Goal: Task Accomplishment & Management: Use online tool/utility

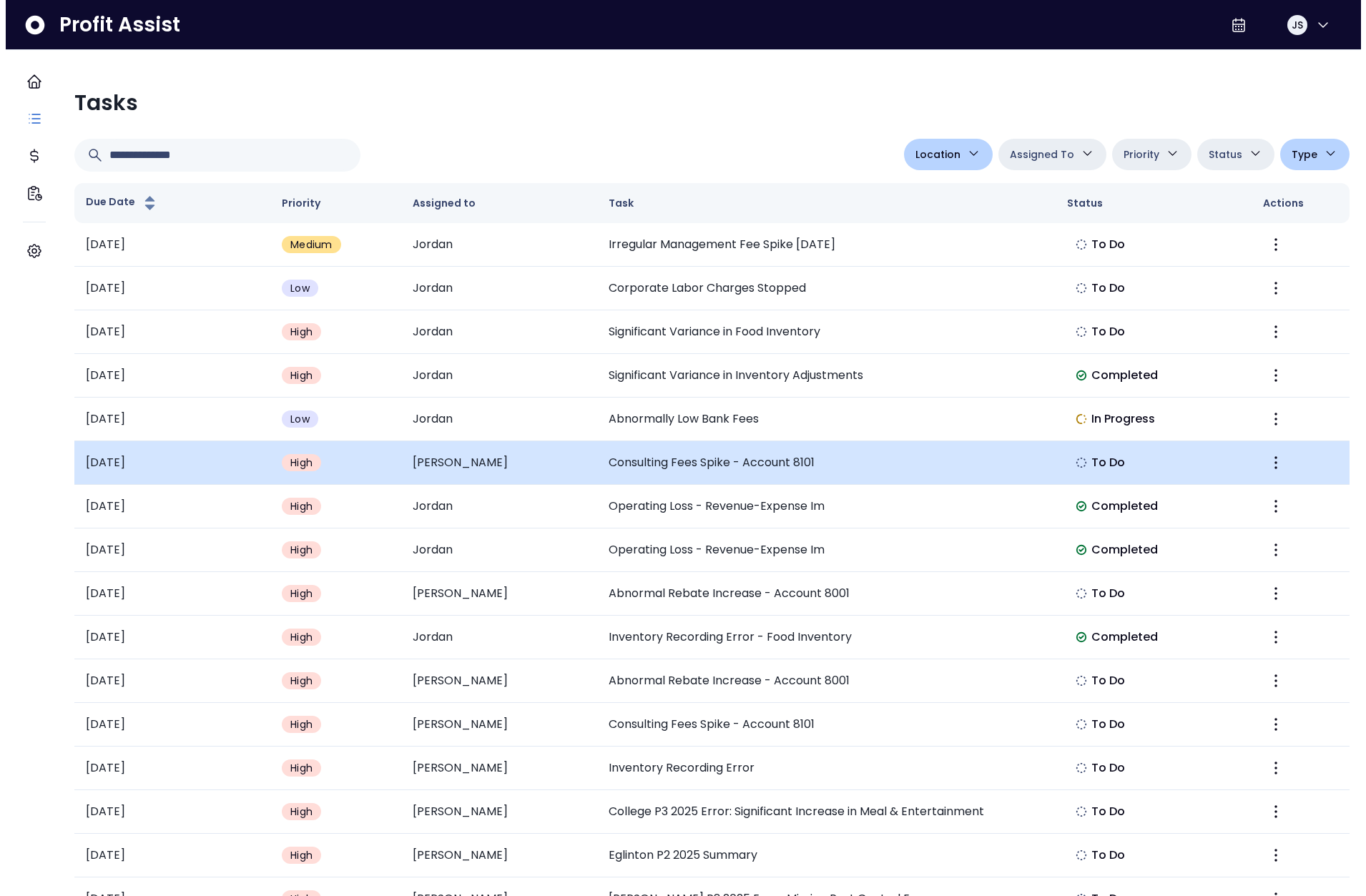
scroll to position [1039, 0]
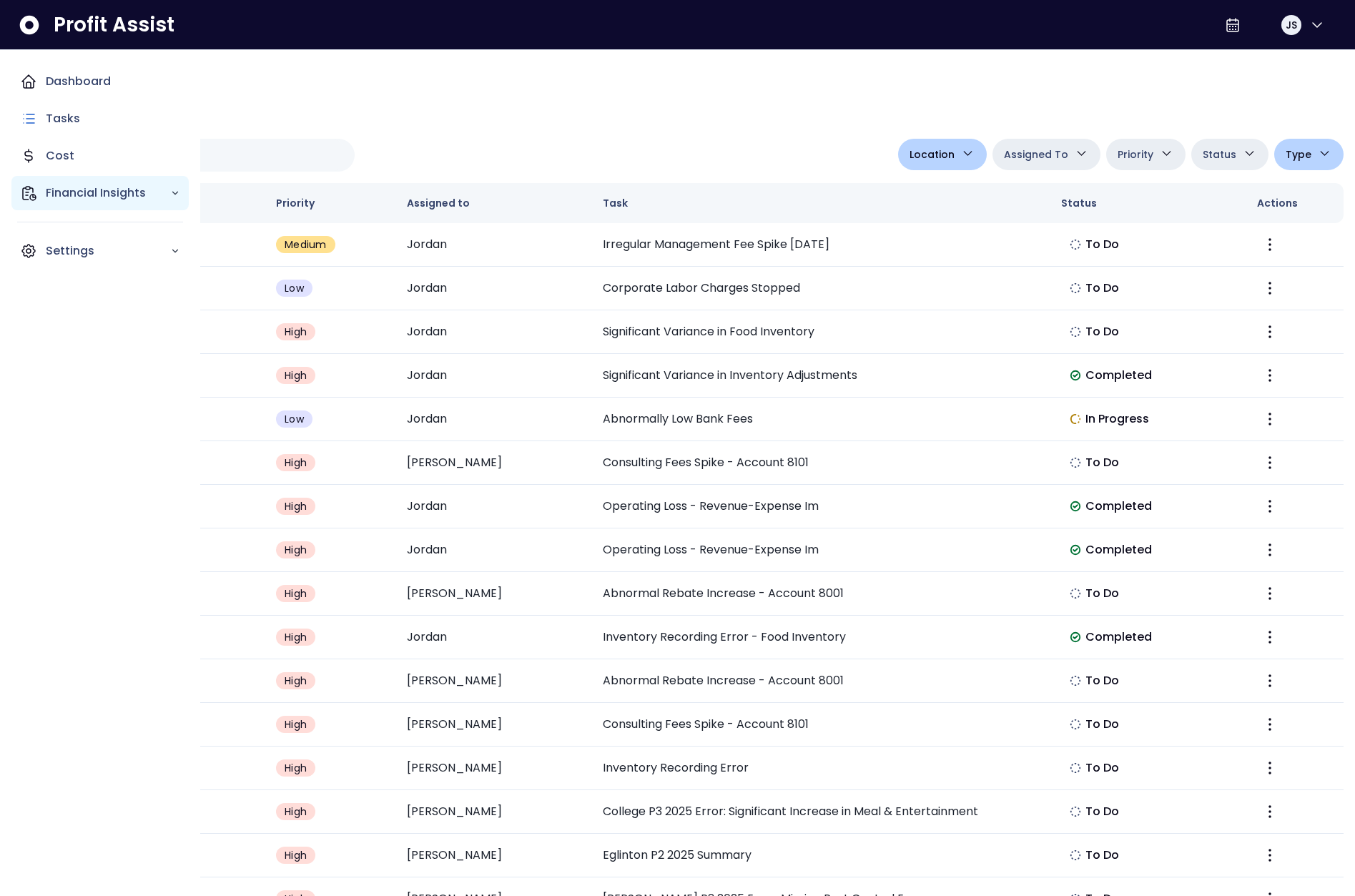
click at [37, 196] on icon "Main navigation" at bounding box center [28, 193] width 17 height 17
click at [75, 270] on p "Comparison Overtime" at bounding box center [117, 276] width 126 height 34
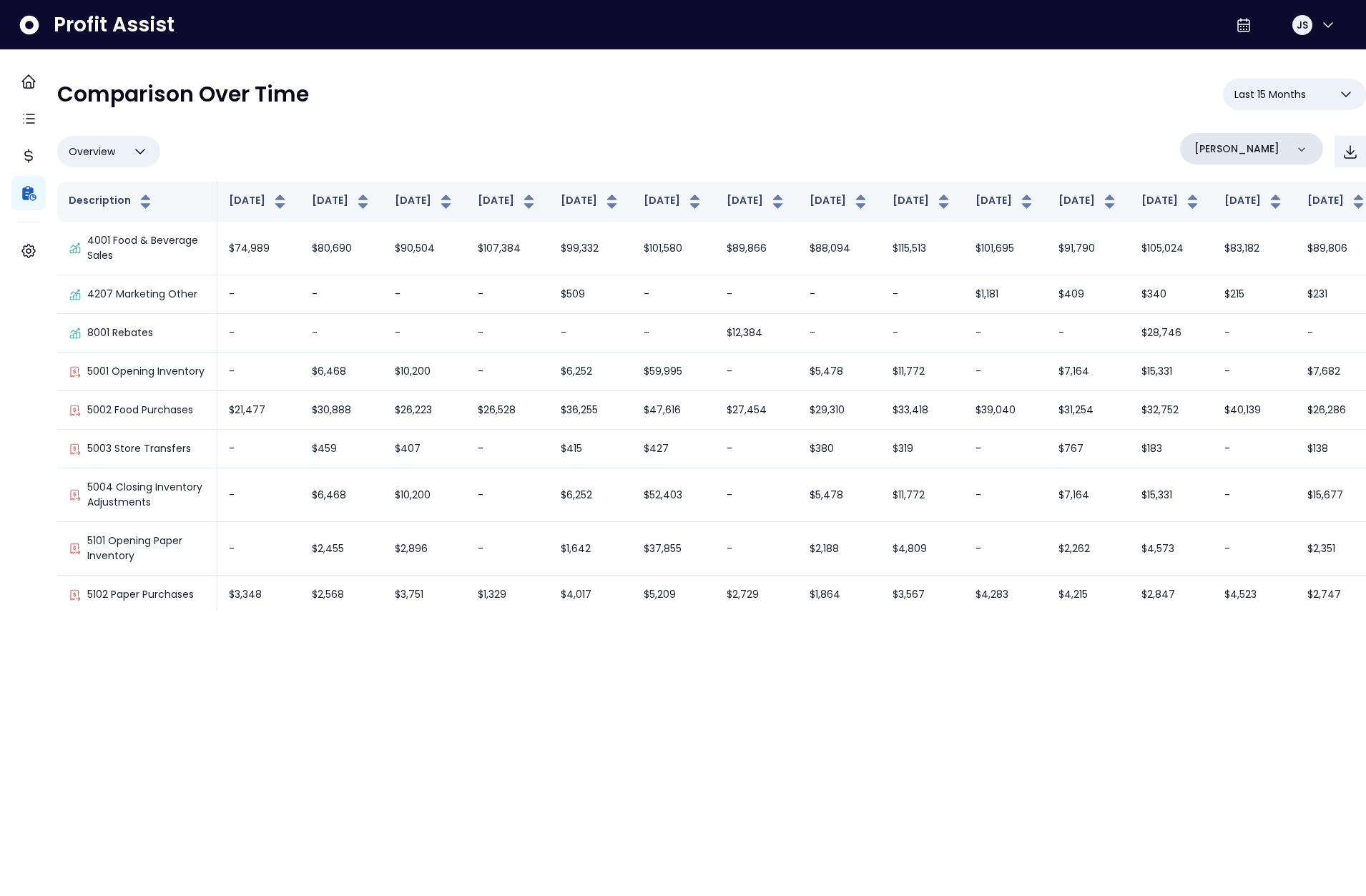
click at [1208, 150] on p "[PERSON_NAME]" at bounding box center [1237, 149] width 85 height 15
click at [1220, 277] on p "College" at bounding box center [1218, 276] width 43 height 17
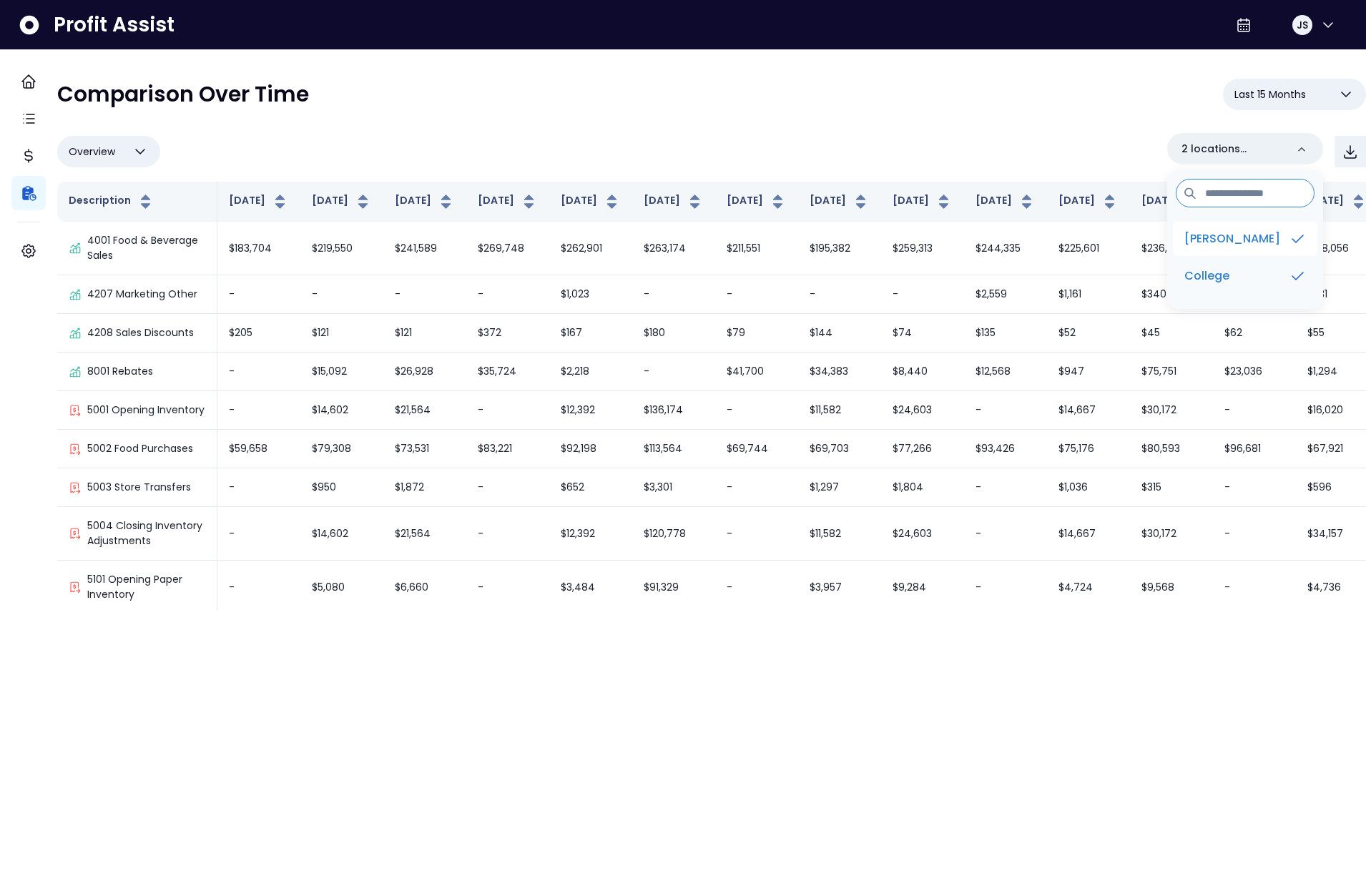
click at [1226, 243] on p "[PERSON_NAME]" at bounding box center [1232, 238] width 96 height 17
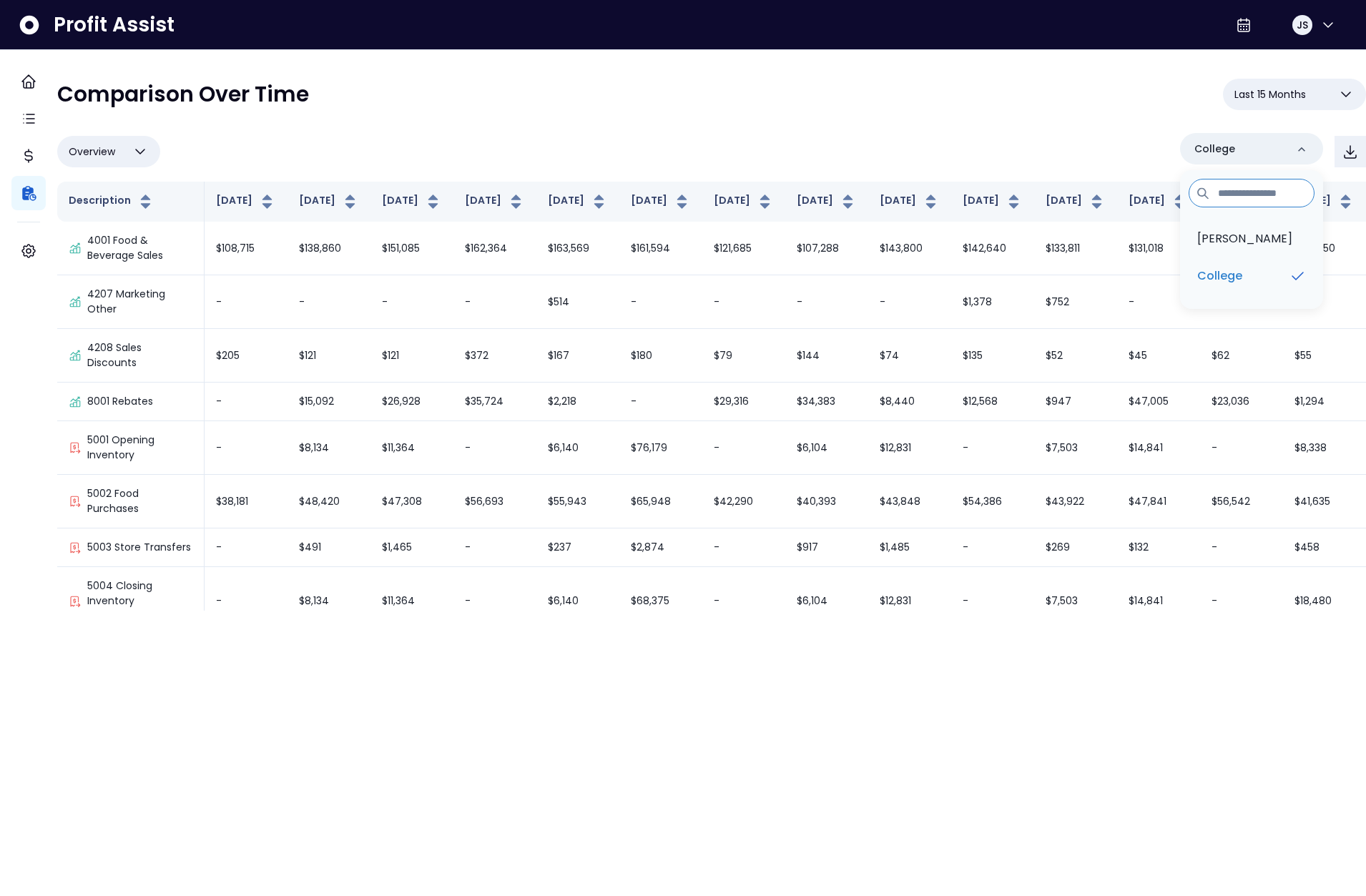
click at [832, 134] on div "Overview Overview % of cost % of sales % of budget ******** [GEOGRAPHIC_DATA][P…" at bounding box center [712, 152] width 1308 height 37
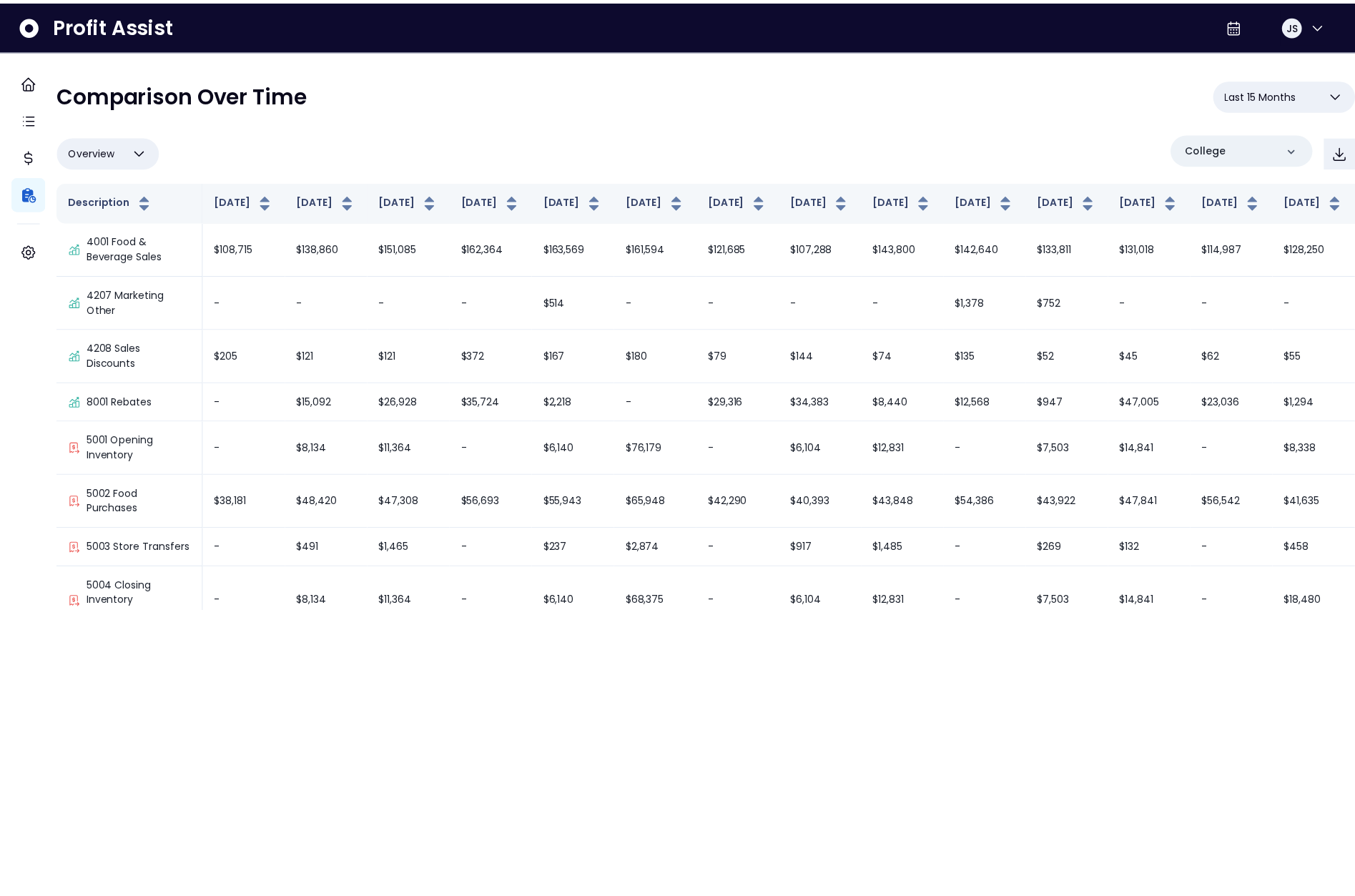
scroll to position [3797, 0]
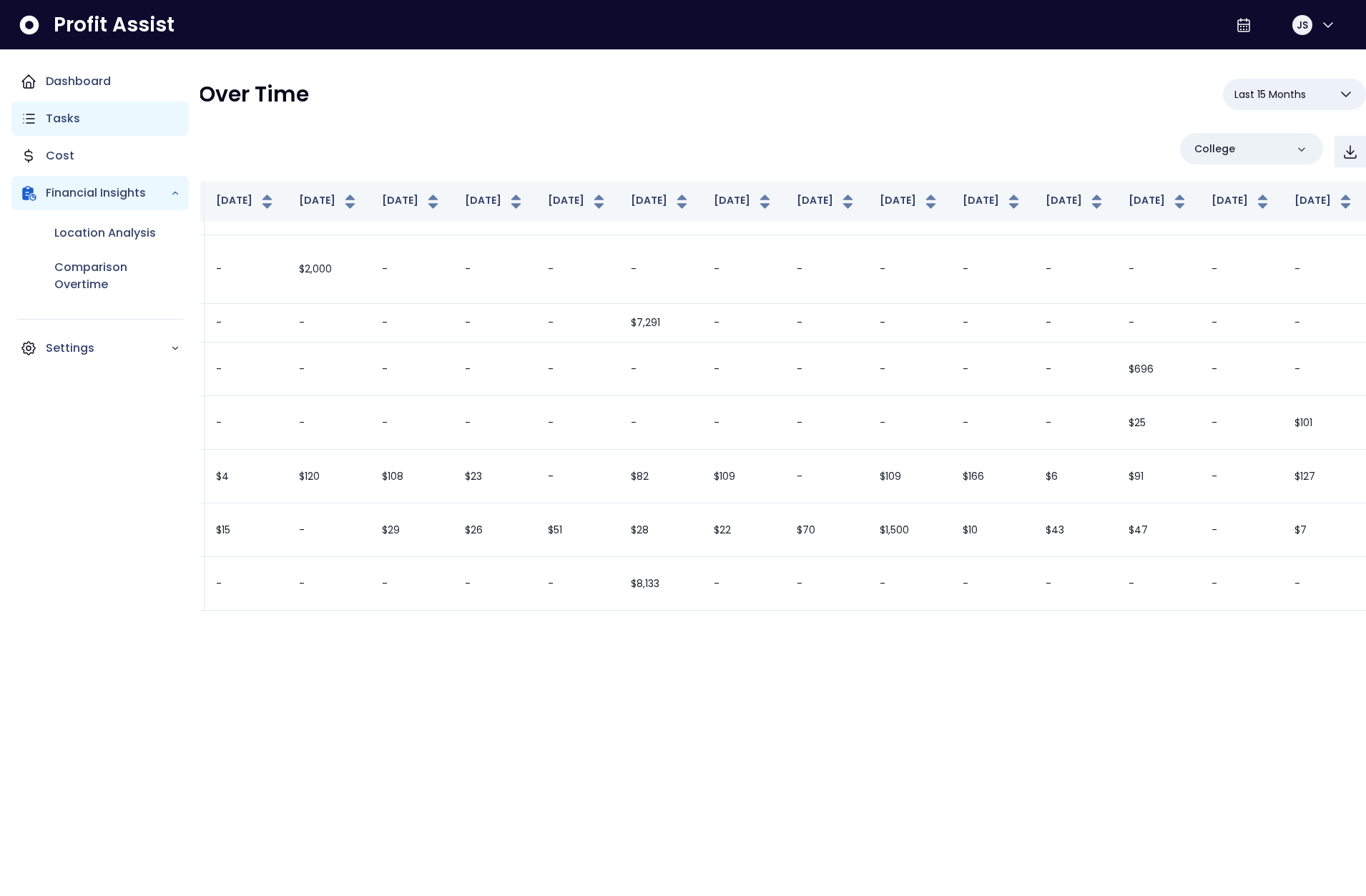
click at [30, 121] on icon "Main navigation" at bounding box center [28, 118] width 17 height 17
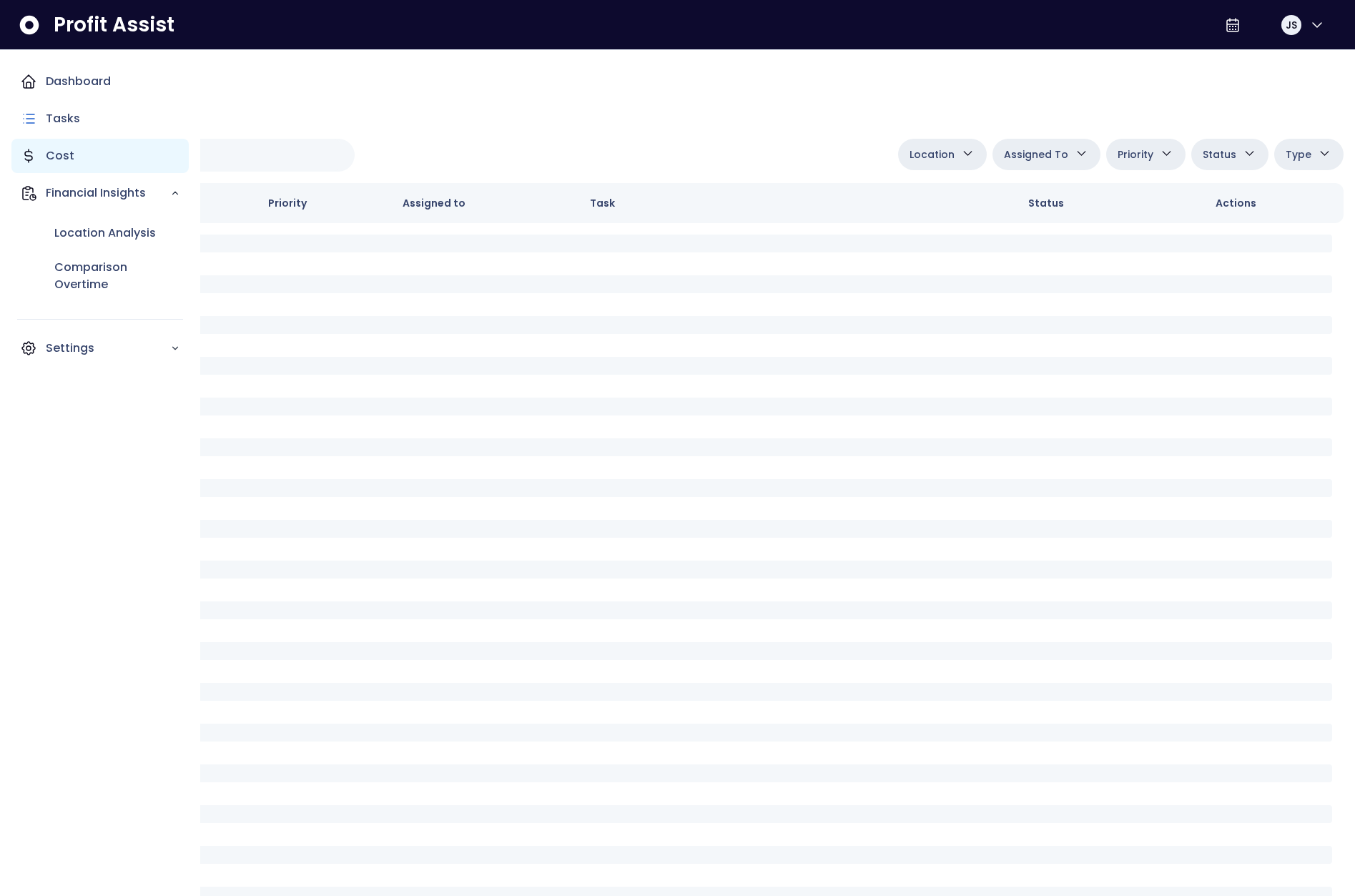
click at [49, 154] on p "Cost" at bounding box center [60, 155] width 28 height 17
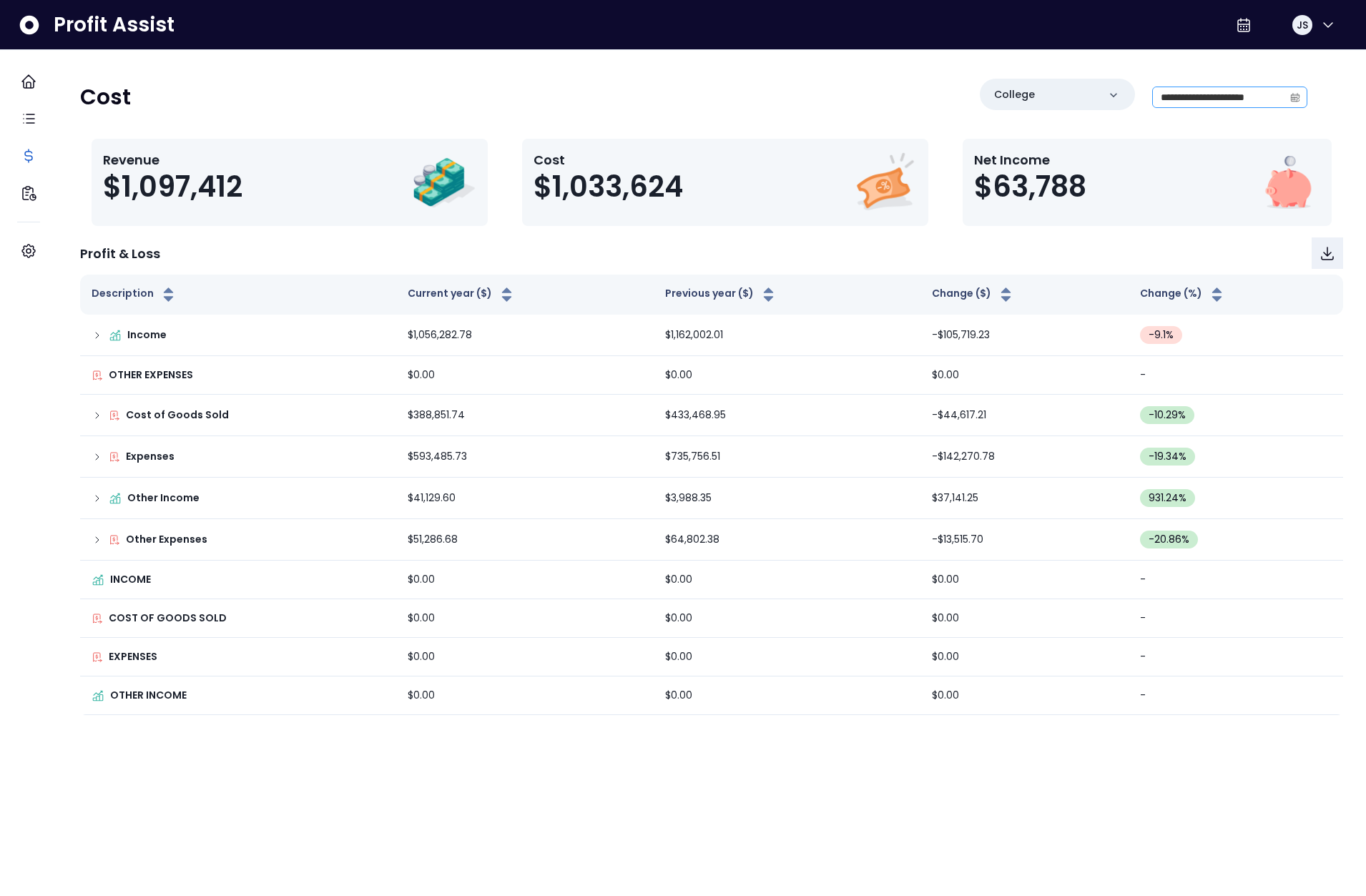
click at [1288, 99] on span at bounding box center [1295, 97] width 23 height 20
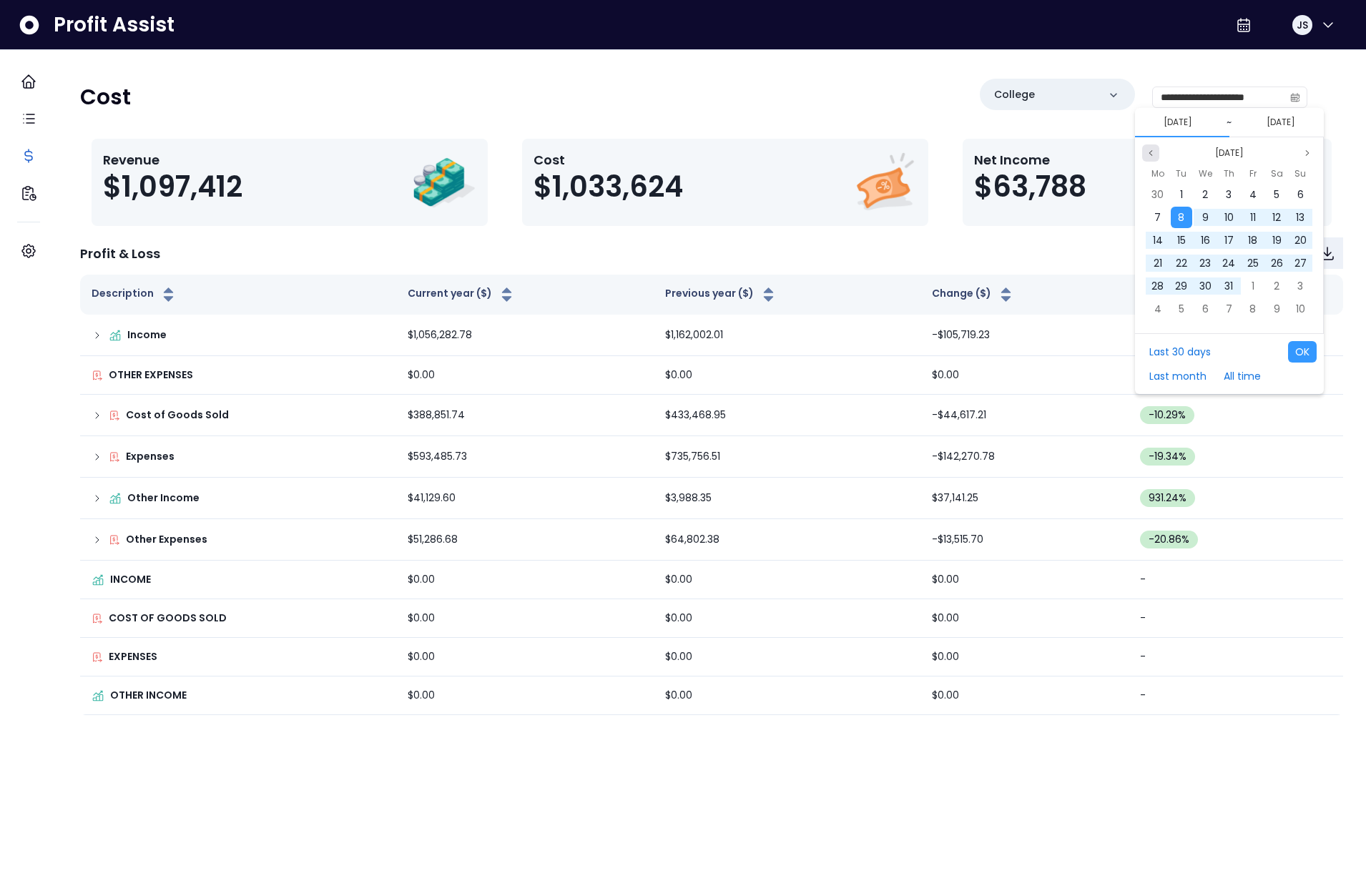
click at [1148, 149] on icon "page previous" at bounding box center [1150, 152] width 8 height 8
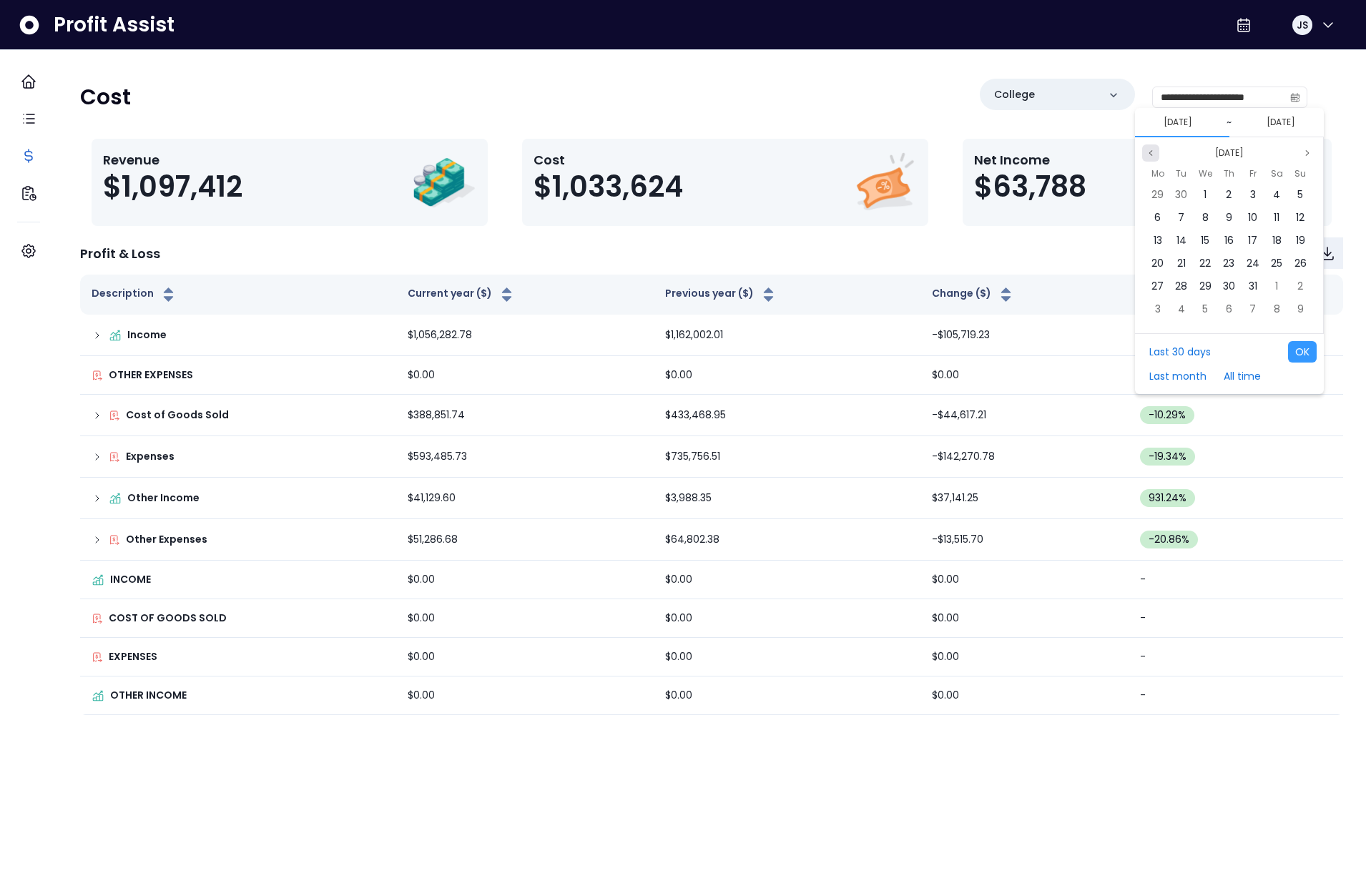
click at [1148, 149] on icon "page previous" at bounding box center [1150, 152] width 8 height 8
click at [1149, 149] on icon "page previous" at bounding box center [1150, 152] width 8 height 8
click at [1155, 153] on button "Previous month" at bounding box center [1150, 152] width 17 height 17
click at [1161, 197] on div "1" at bounding box center [1158, 194] width 22 height 22
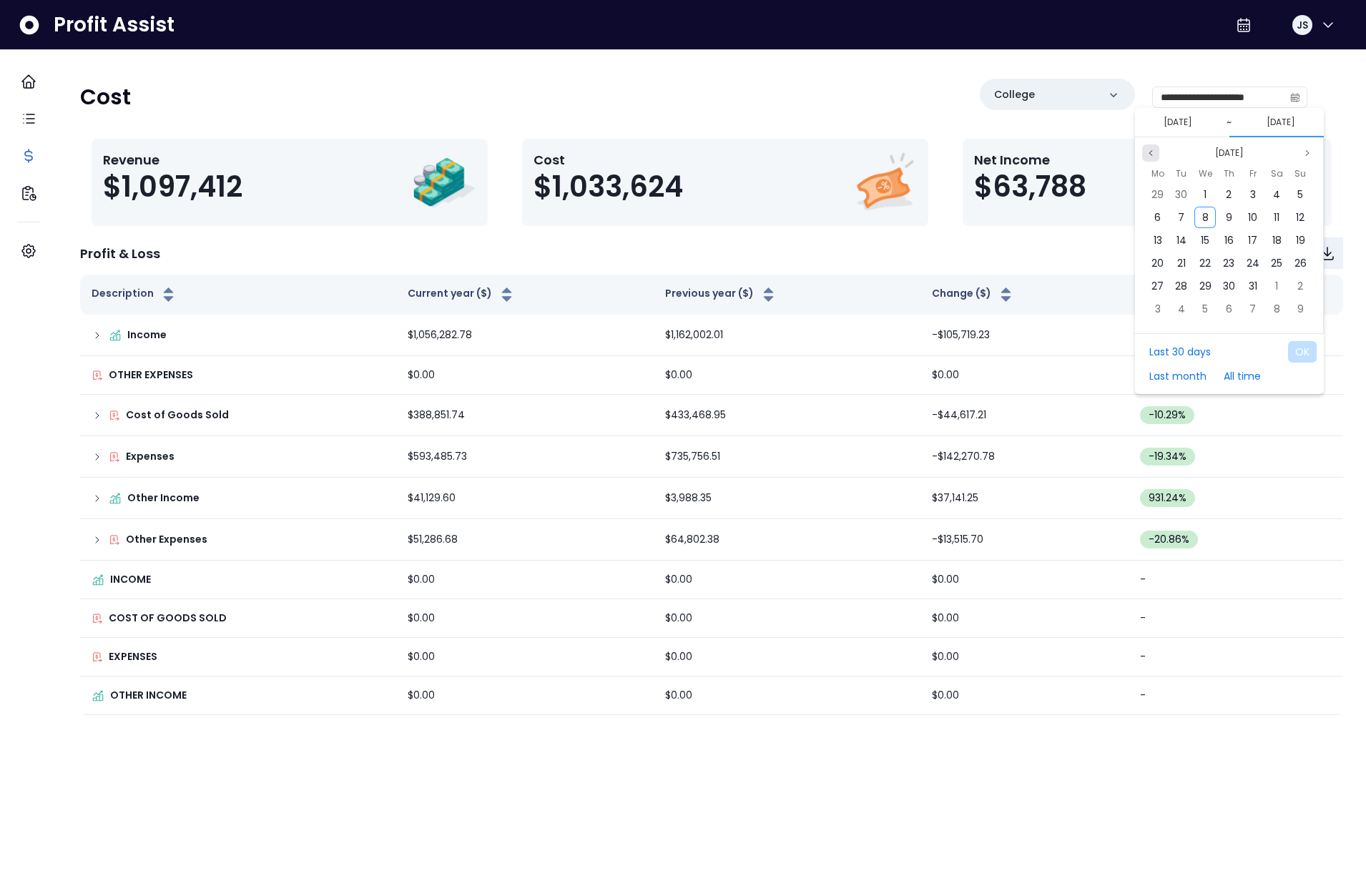
click at [1155, 152] on button "Previous month" at bounding box center [1150, 152] width 17 height 17
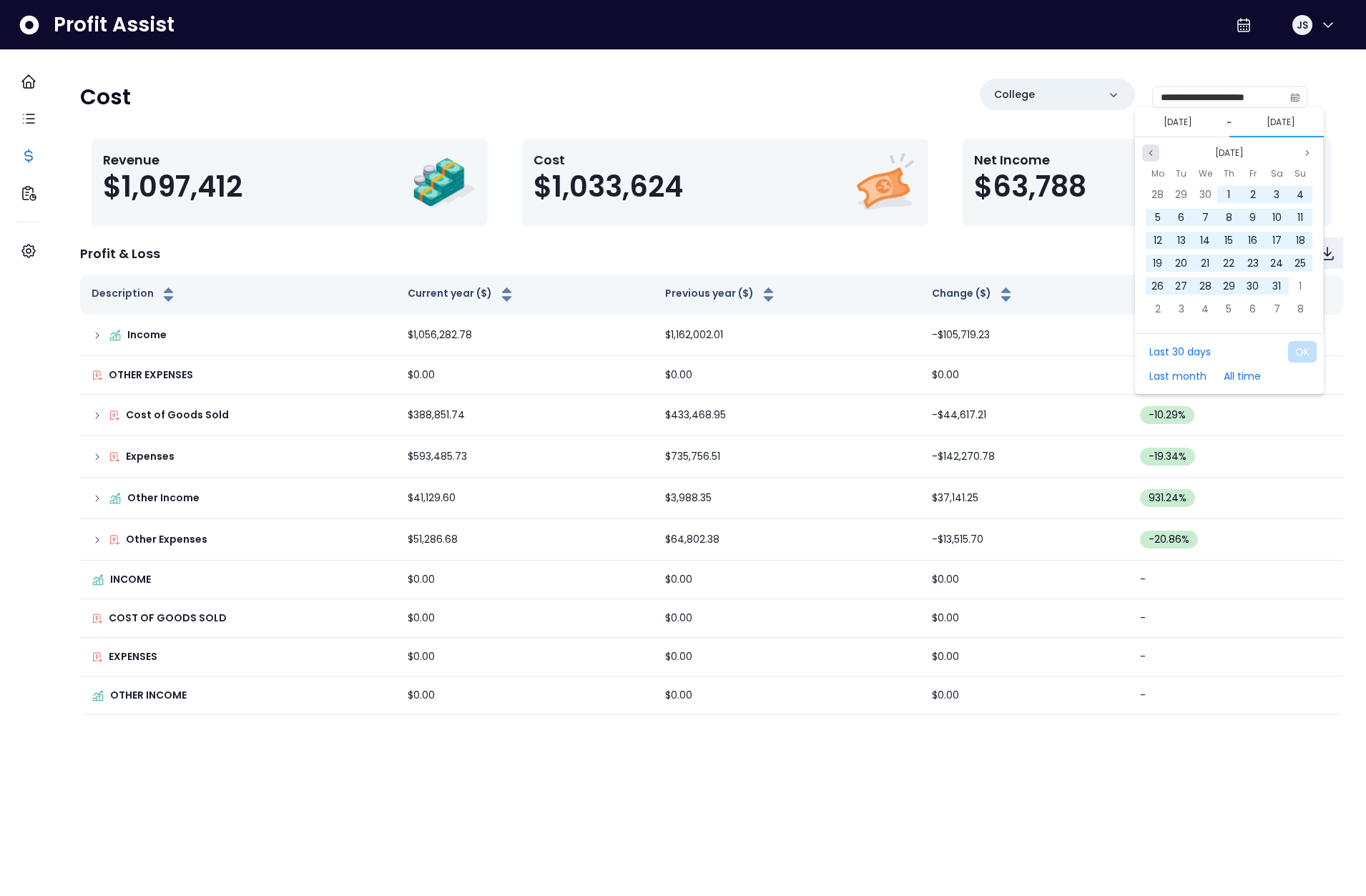
click at [1155, 152] on button "Previous month" at bounding box center [1150, 152] width 17 height 17
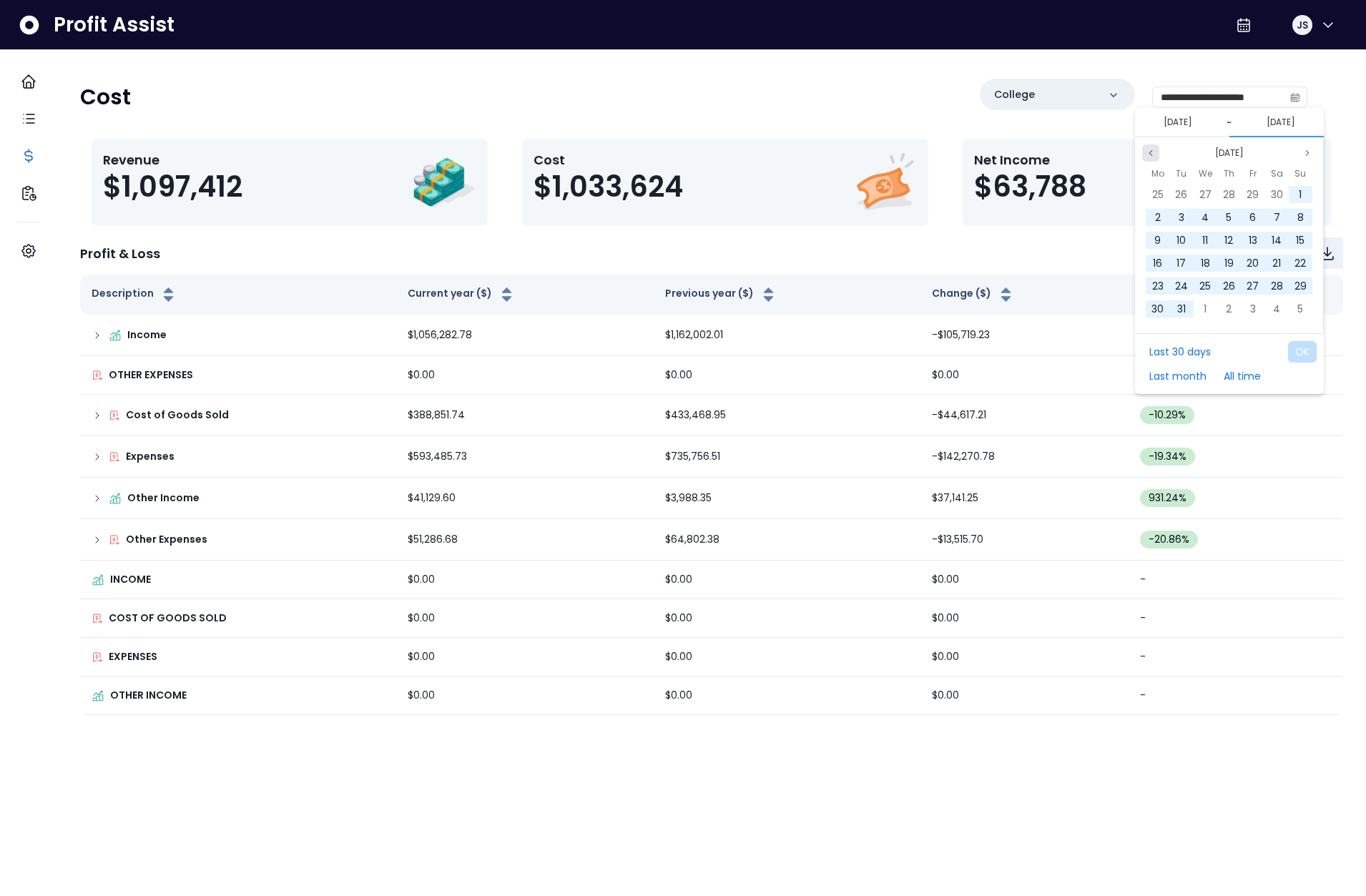
click at [1155, 152] on button "Previous month" at bounding box center [1150, 152] width 17 height 17
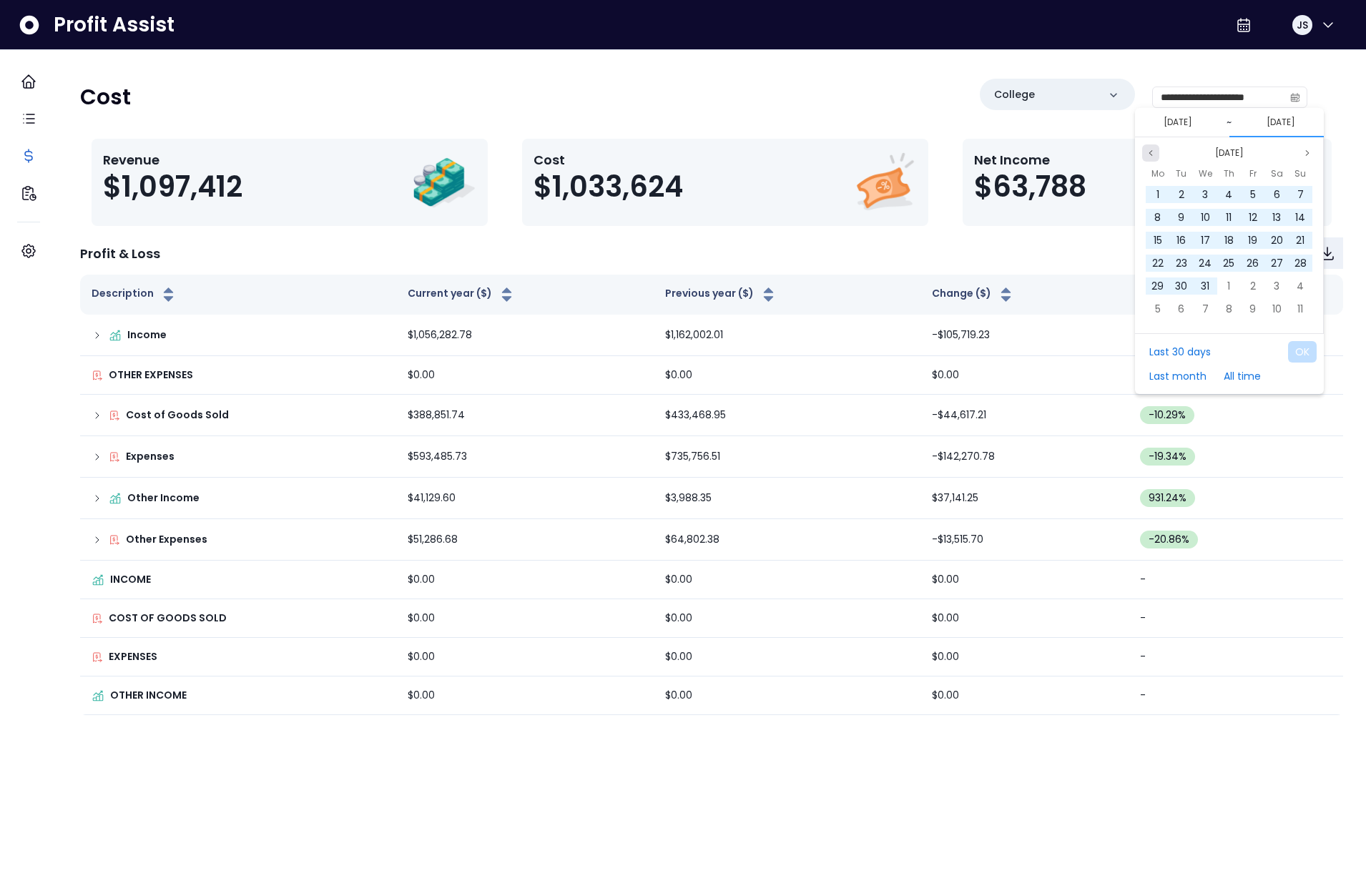
click at [1155, 152] on button "Previous month" at bounding box center [1150, 152] width 17 height 17
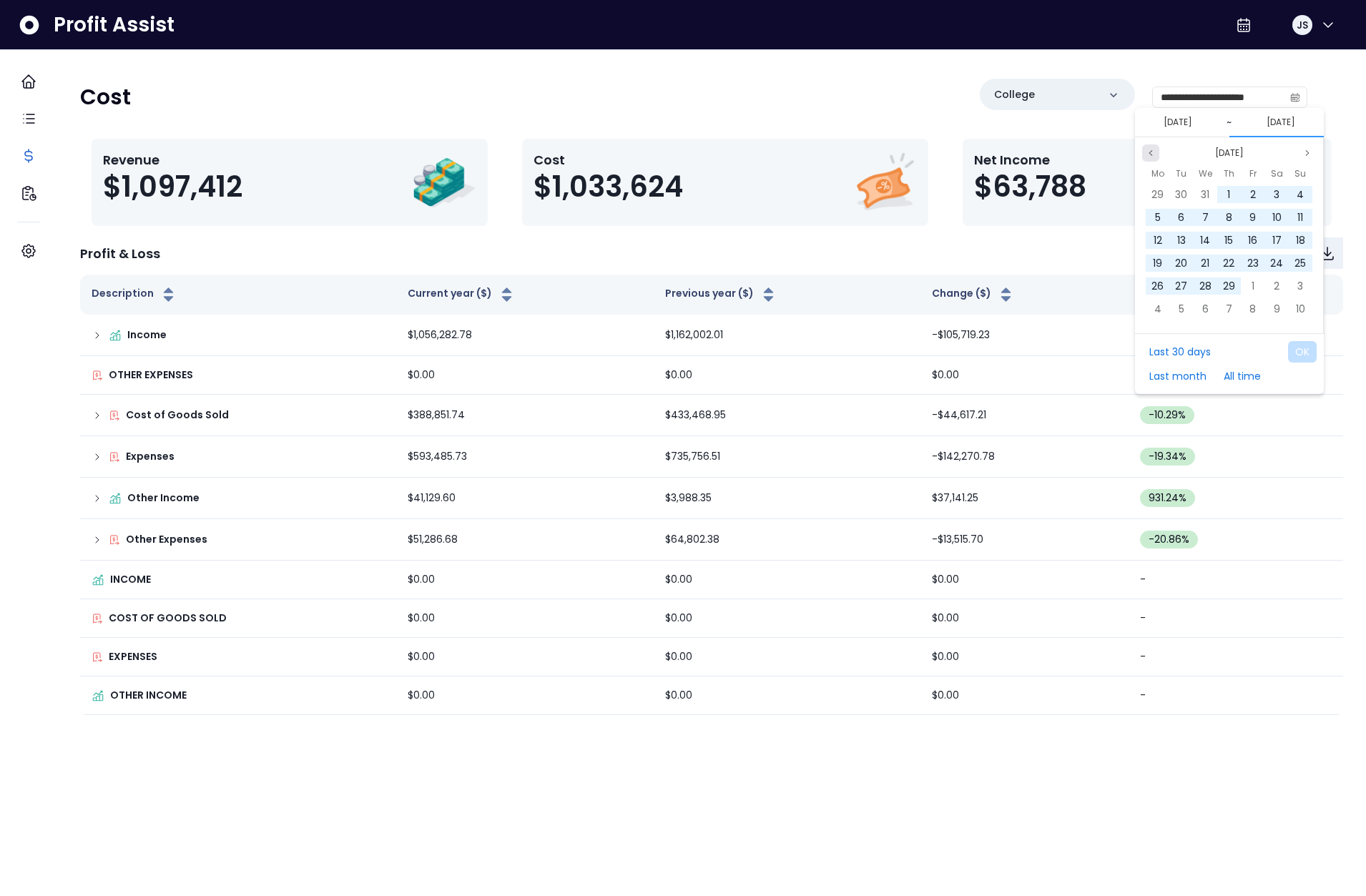
click at [1155, 152] on button "Previous month" at bounding box center [1150, 152] width 17 height 17
click at [1208, 286] on span "31" at bounding box center [1205, 285] width 8 height 14
click at [1303, 352] on button "OK" at bounding box center [1302, 352] width 28 height 22
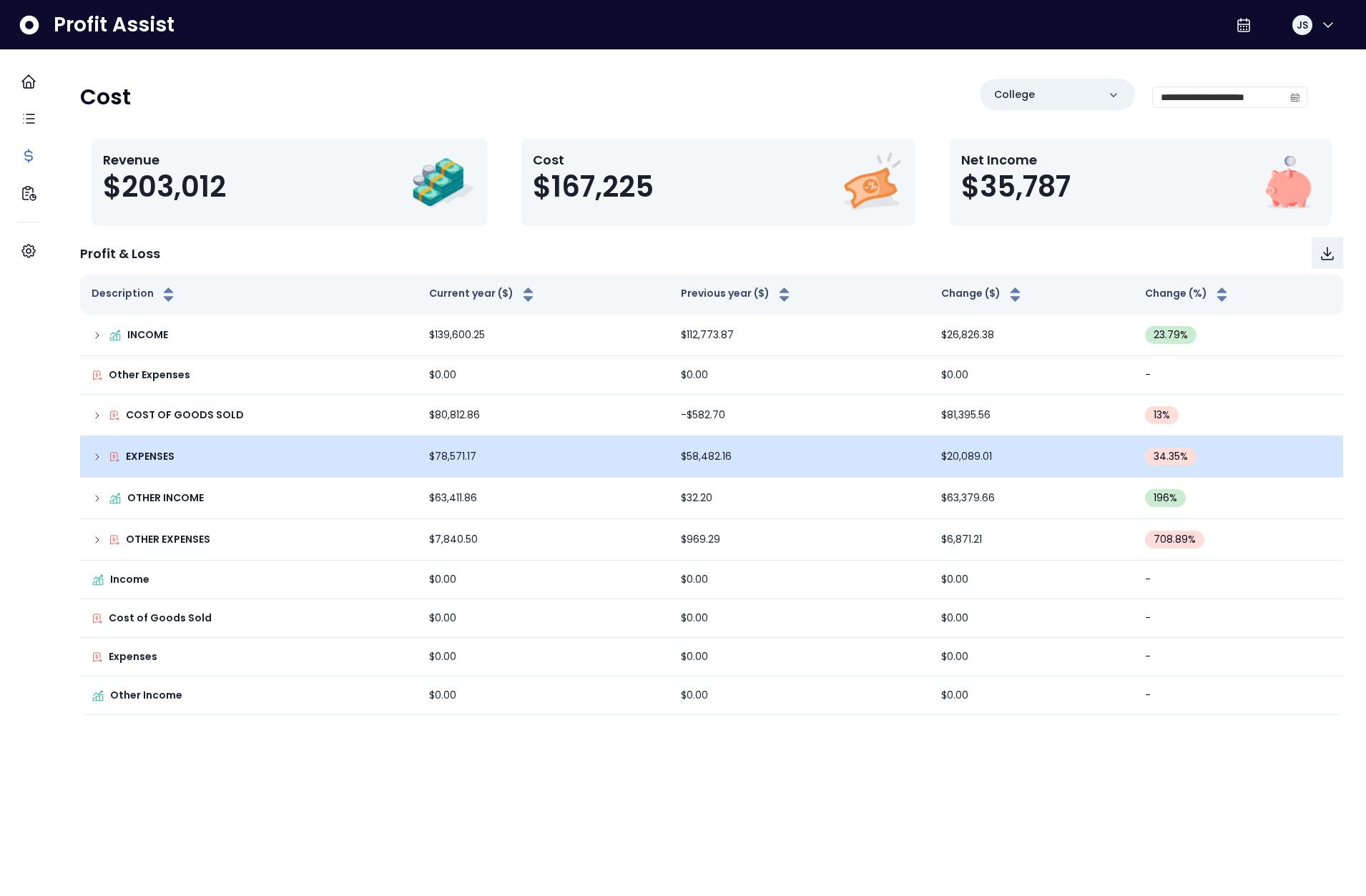
click at [116, 466] on td "EXPENSES" at bounding box center [249, 457] width 338 height 42
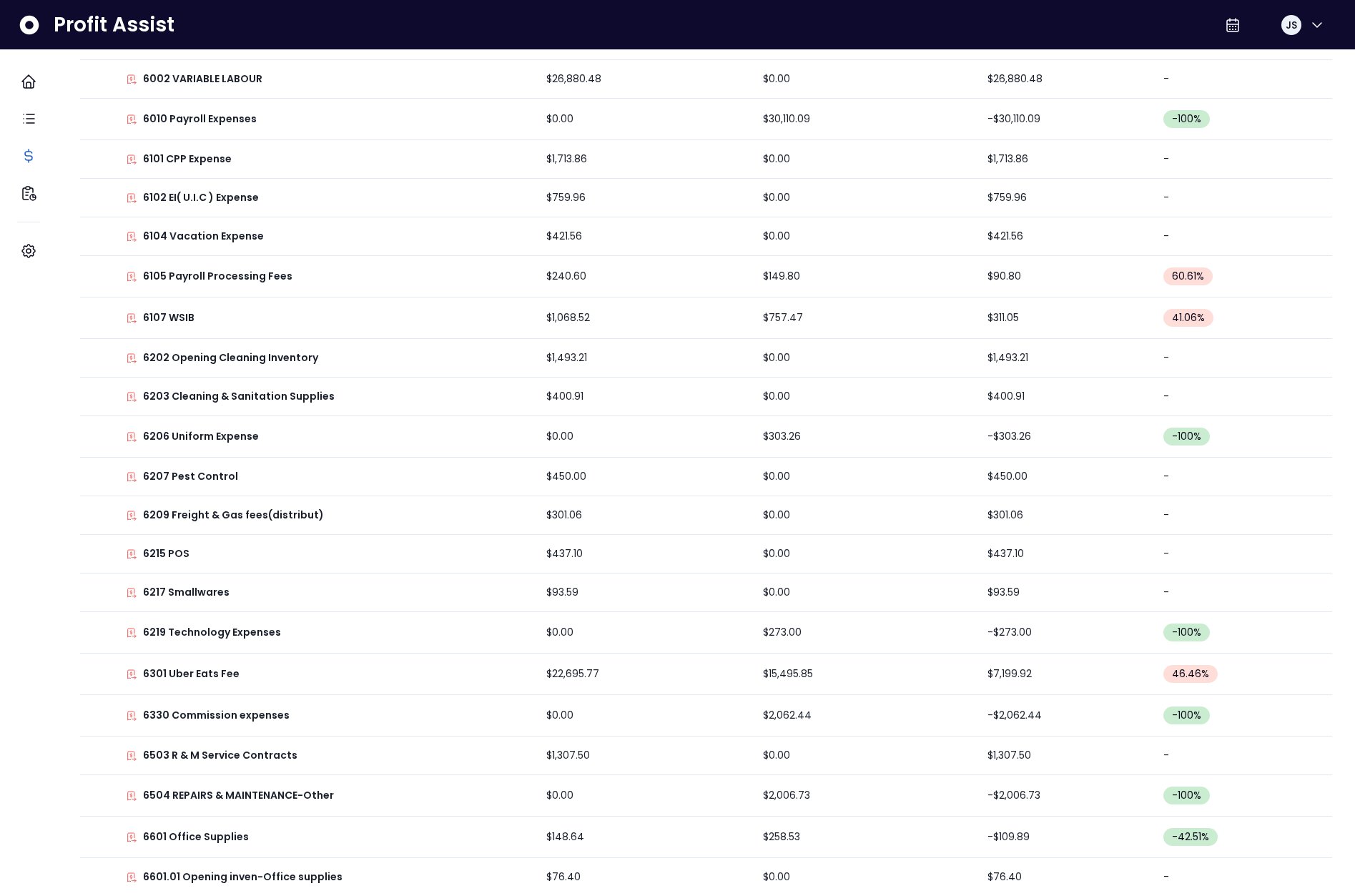
scroll to position [1026, 0]
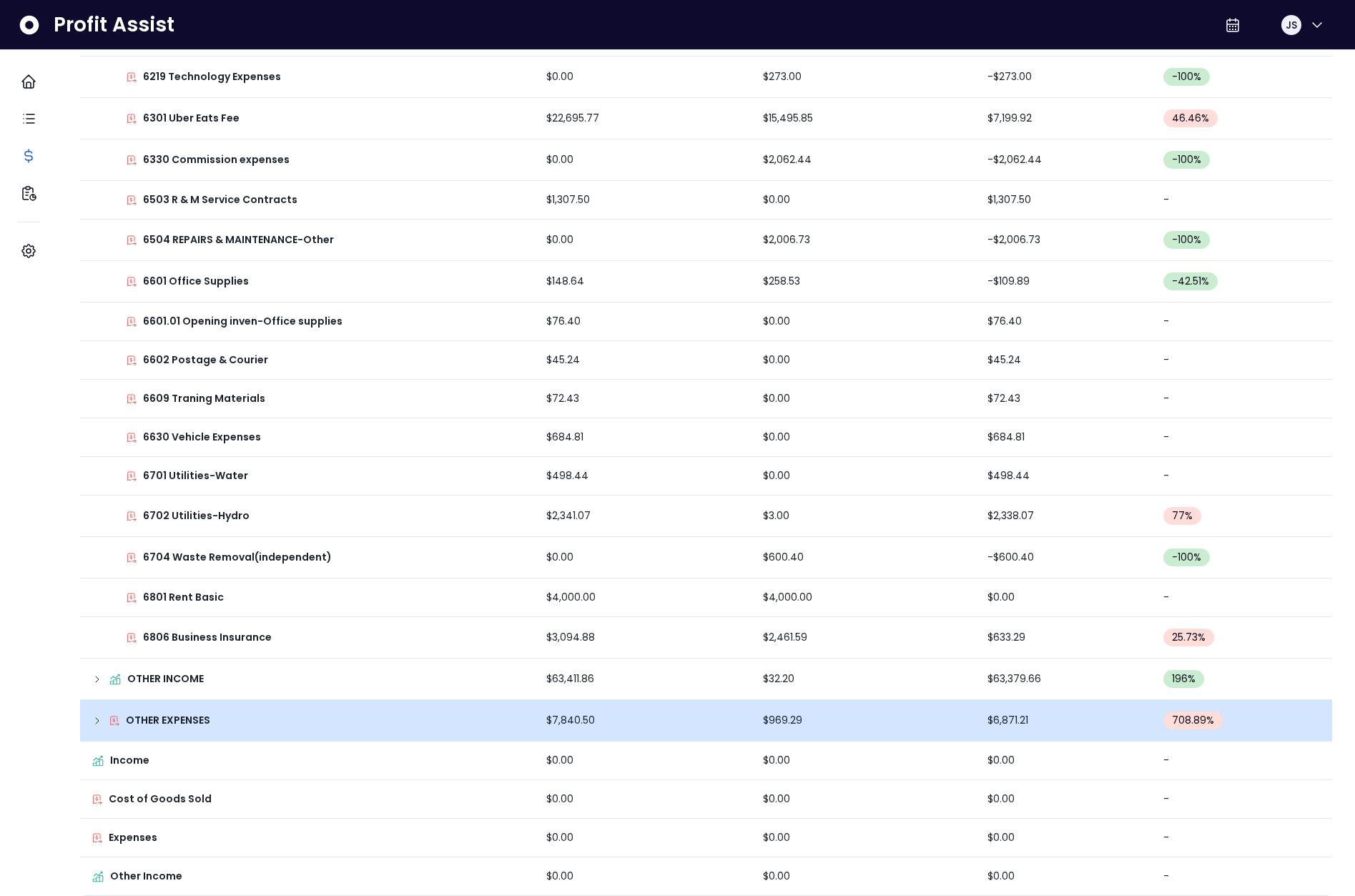
click at [112, 715] on td "OTHER EXPENSES" at bounding box center [307, 721] width 455 height 42
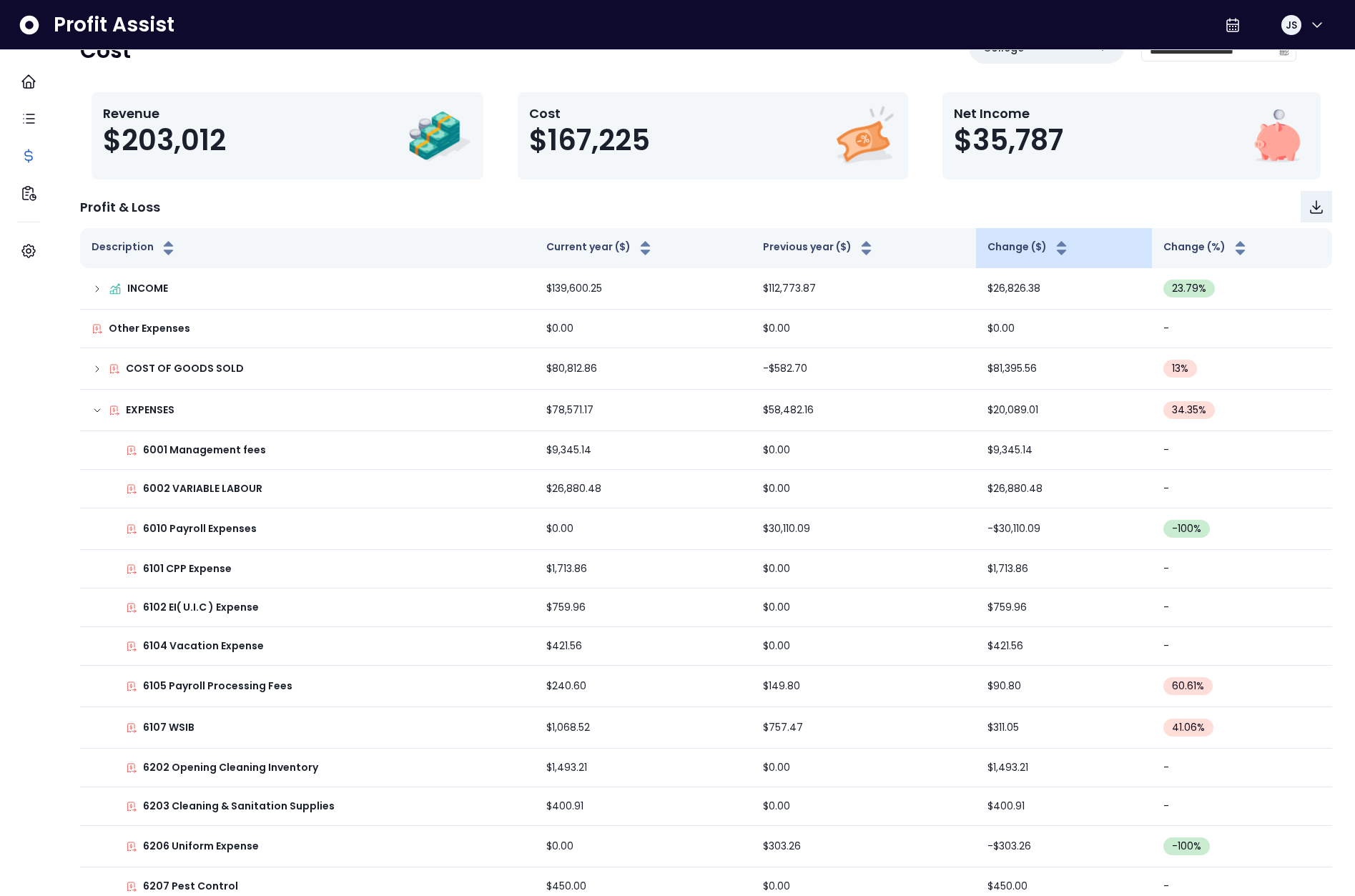
scroll to position [0, 0]
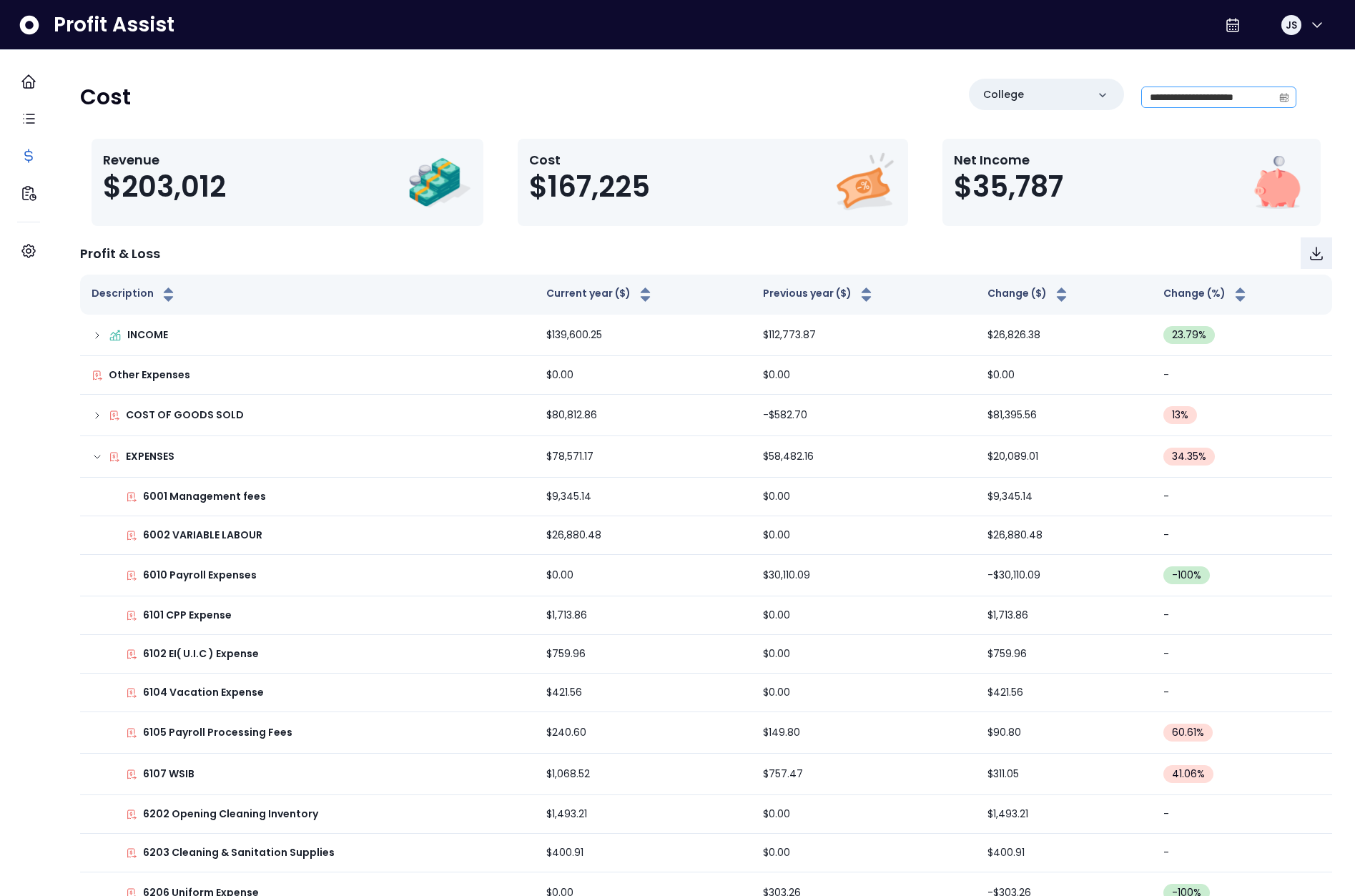
click at [1280, 100] on icon "calendar" at bounding box center [1284, 97] width 10 height 10
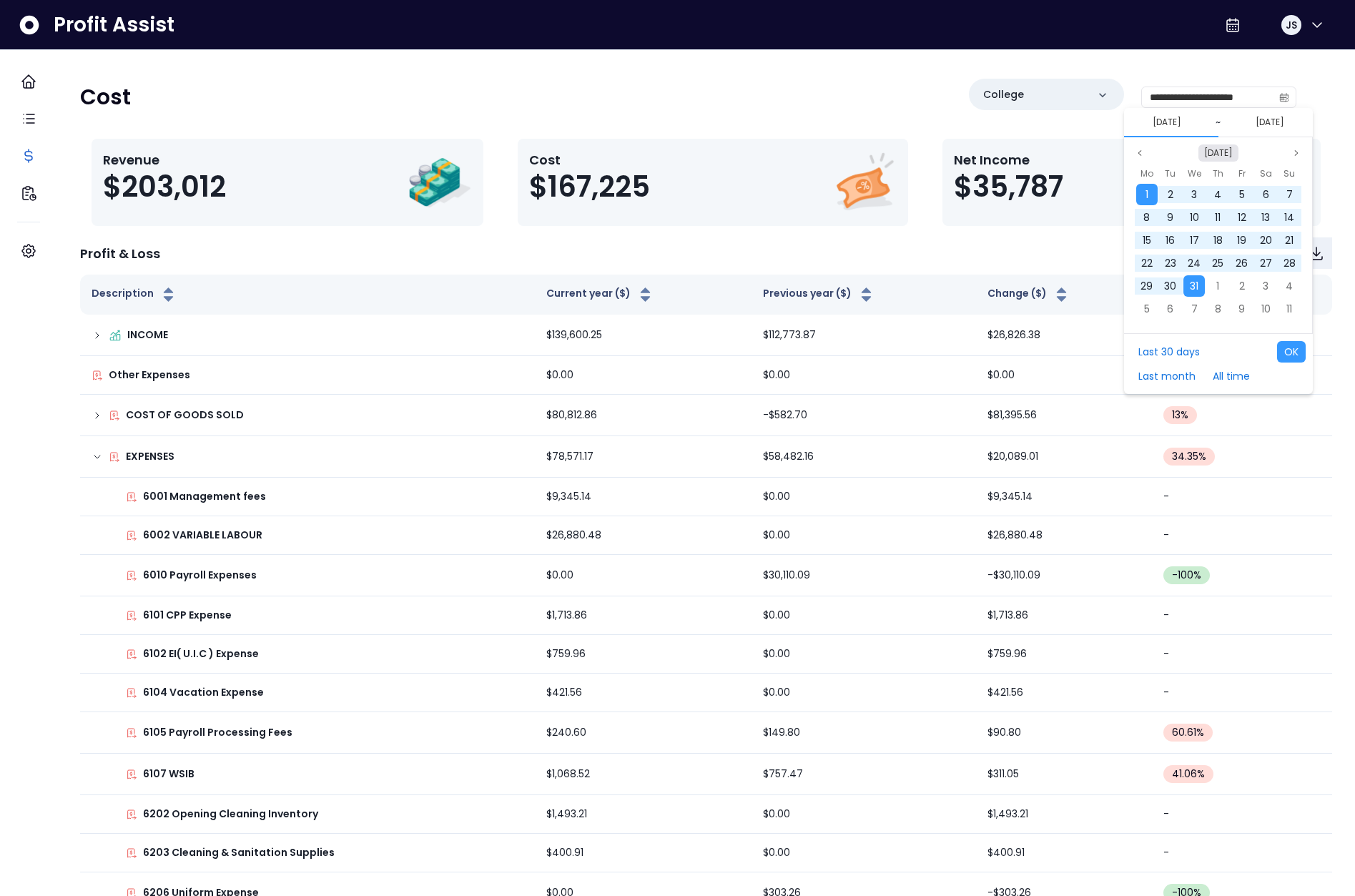
click at [1204, 151] on button "[DATE]" at bounding box center [1219, 152] width 40 height 17
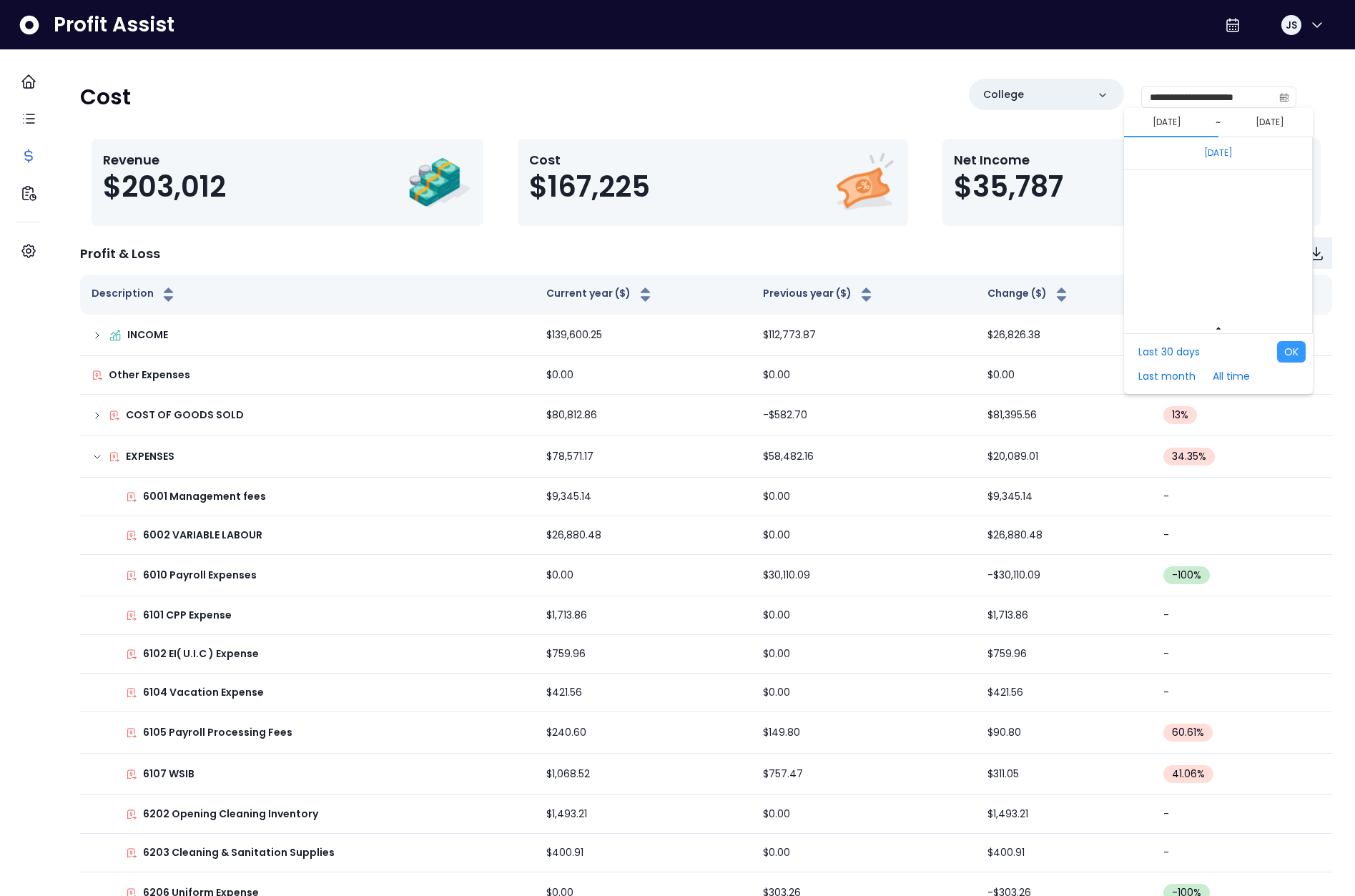
scroll to position [9574, 0]
click at [1179, 265] on span "Jan" at bounding box center [1177, 261] width 25 height 22
click at [1200, 199] on div "1" at bounding box center [1194, 194] width 22 height 22
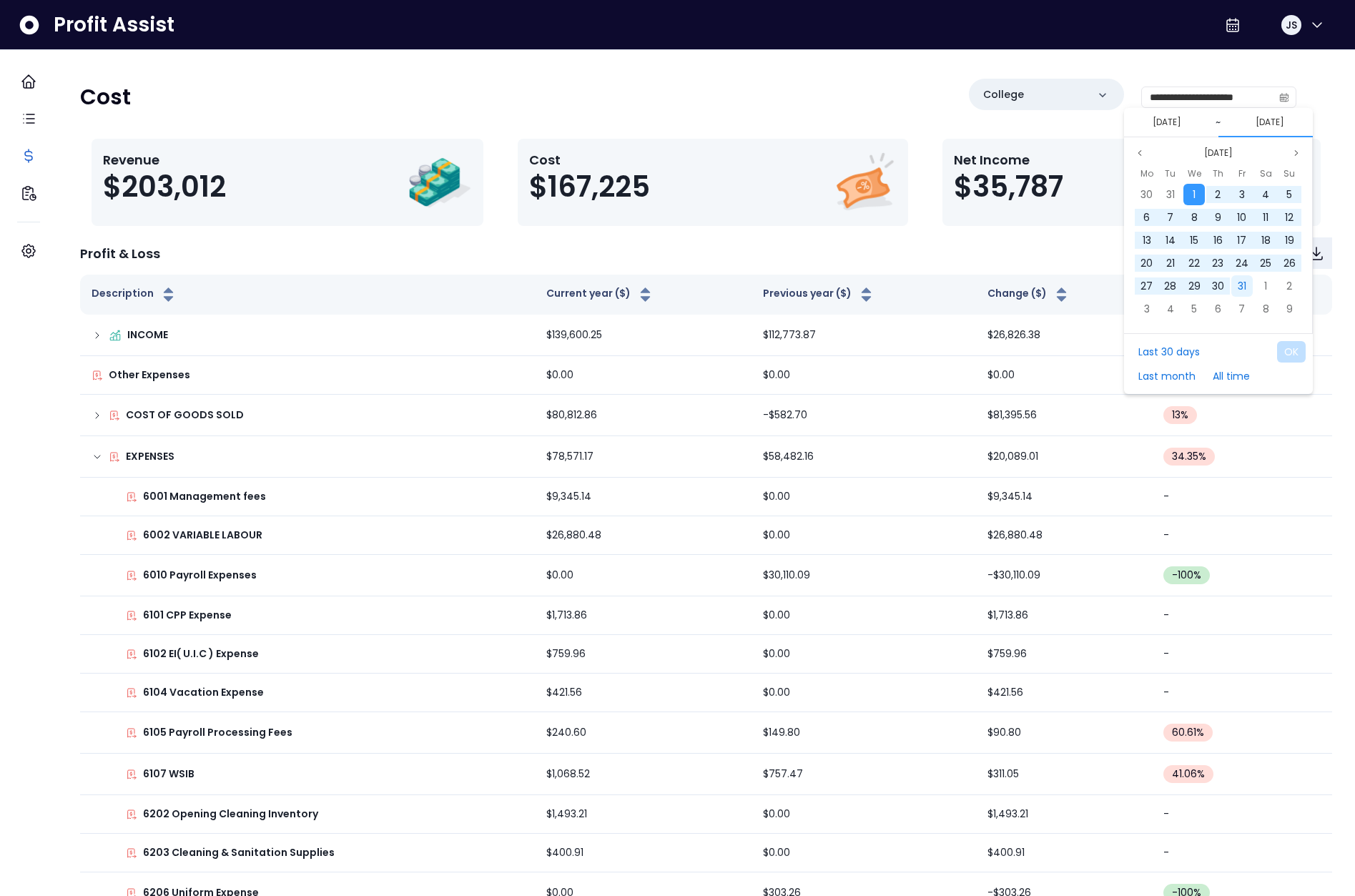
click at [1245, 283] on span "31" at bounding box center [1241, 285] width 8 height 14
click at [1293, 356] on button "OK" at bounding box center [1292, 352] width 28 height 22
type input "**********"
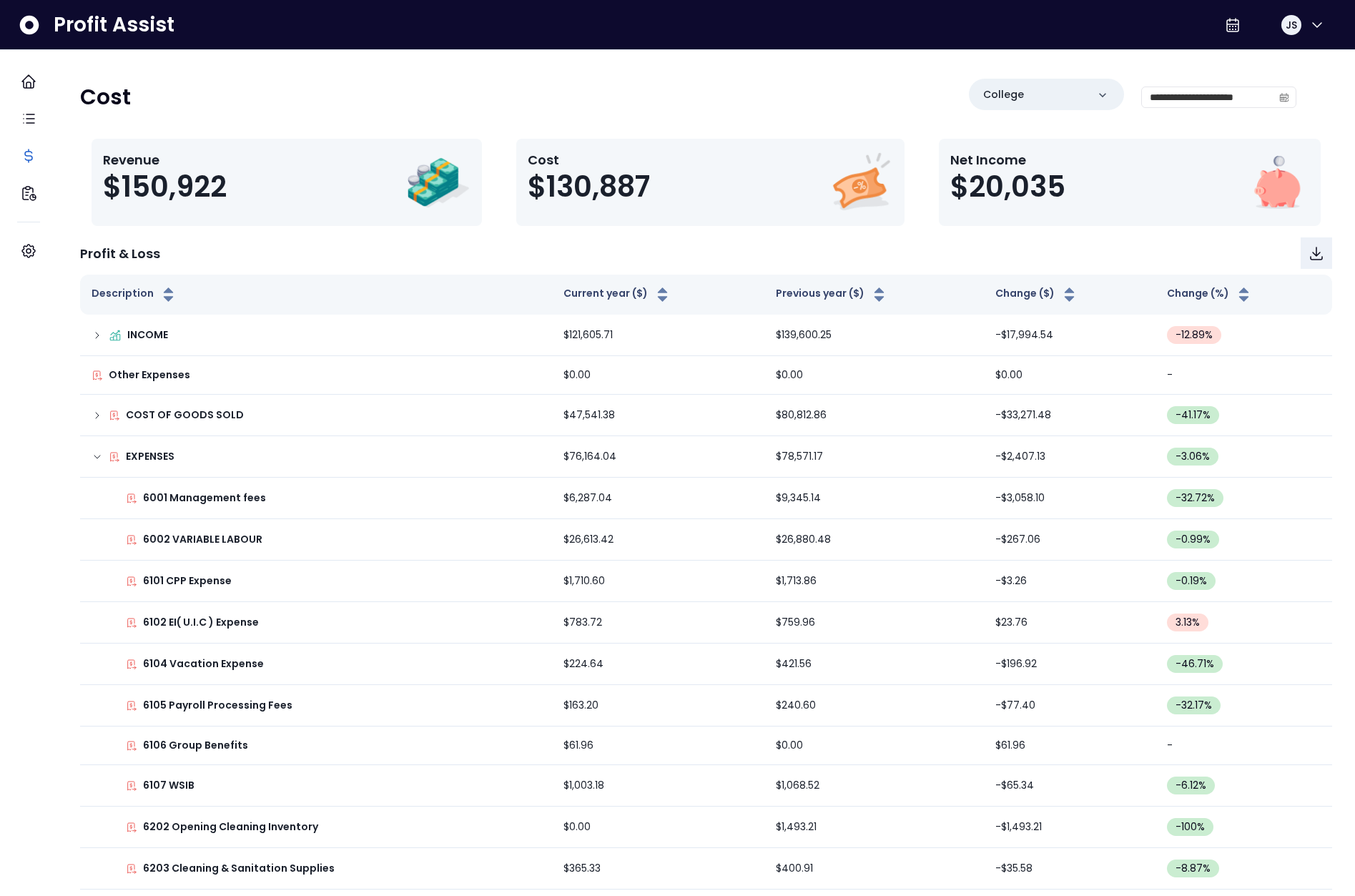
scroll to position [1615, 0]
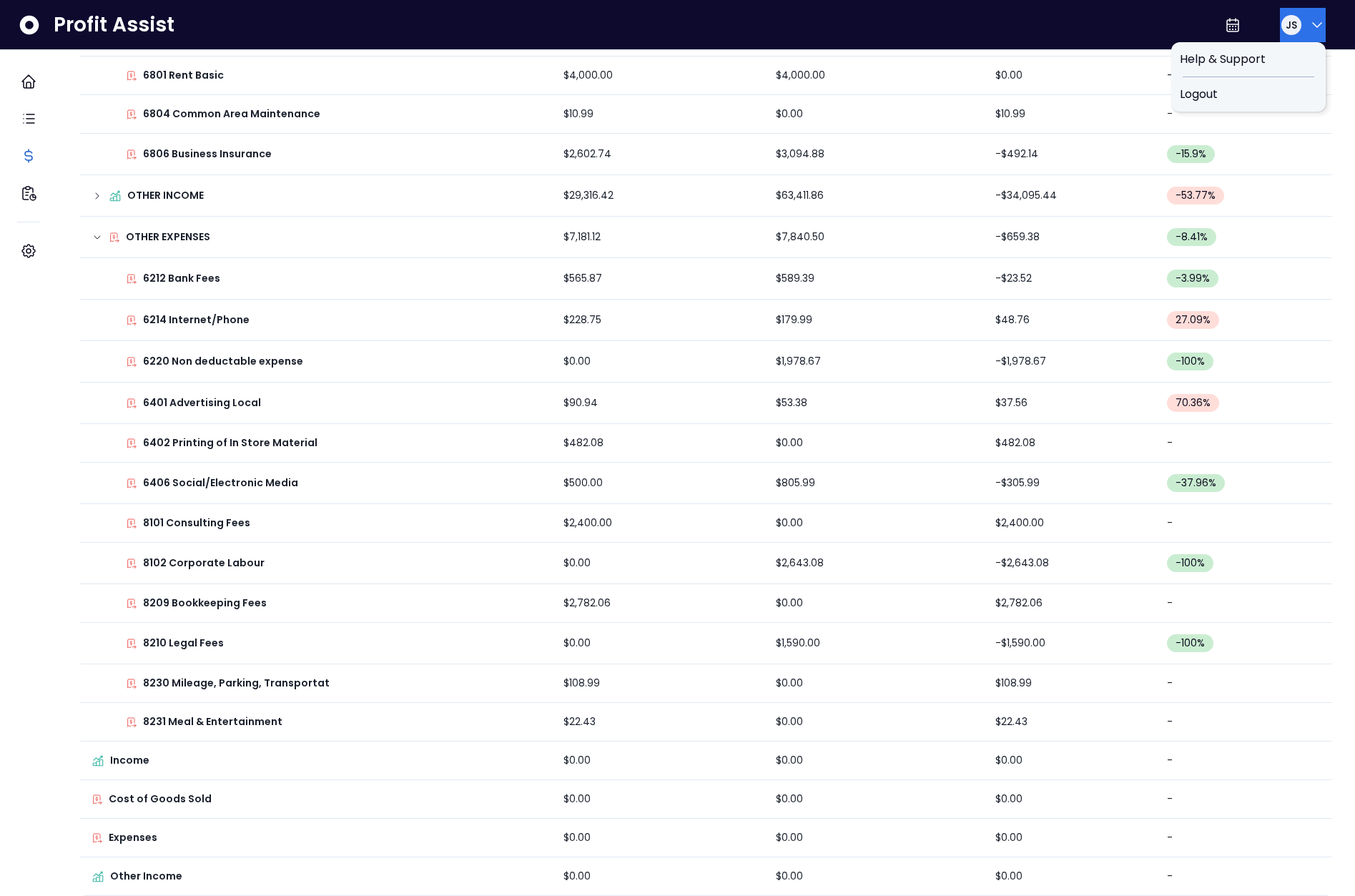
click at [1312, 22] on icon "button" at bounding box center [1317, 25] width 17 height 17
click at [1256, 89] on span "Logout" at bounding box center [1249, 94] width 137 height 17
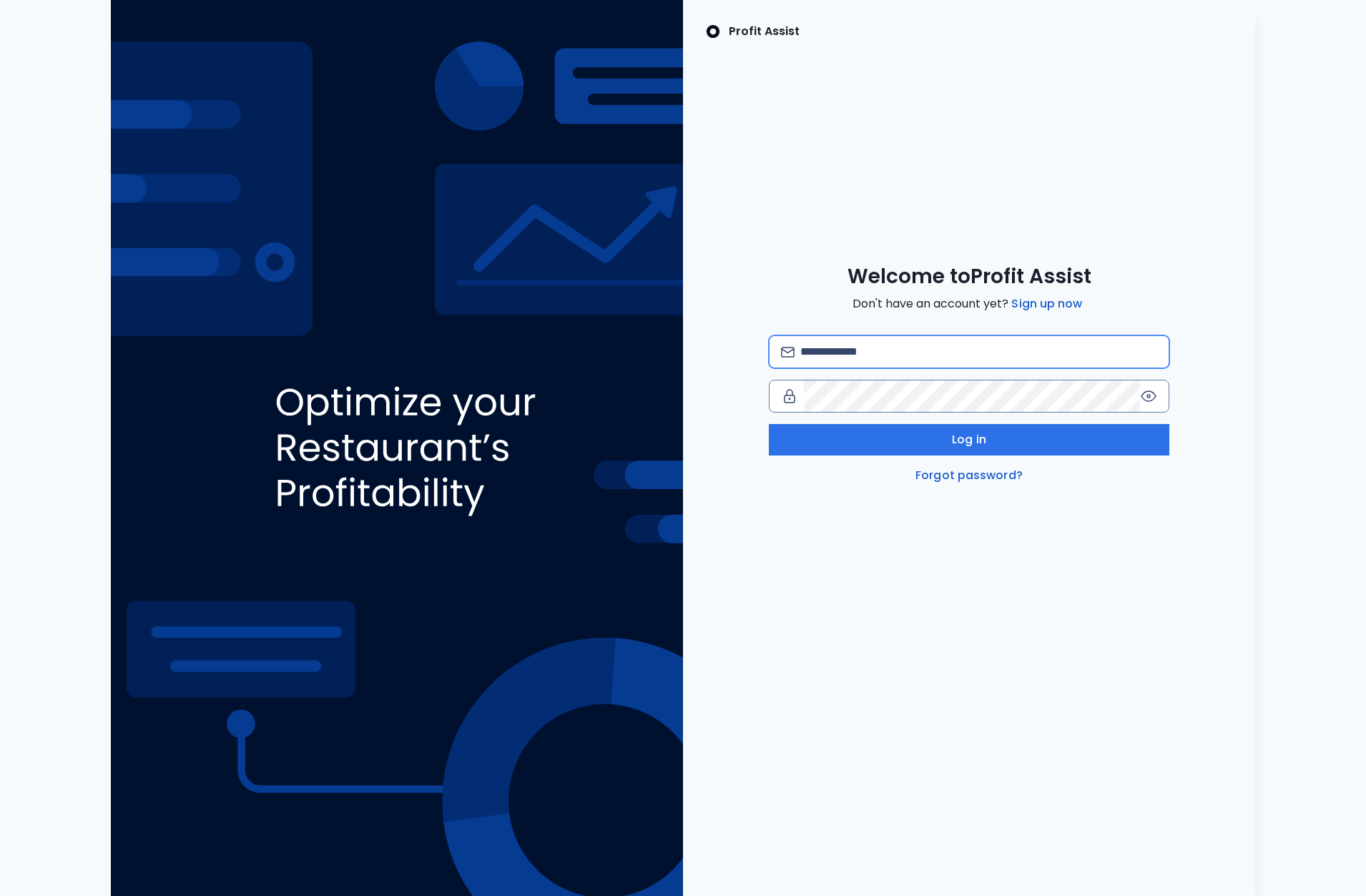
click at [889, 358] on input "email" at bounding box center [978, 352] width 357 height 31
type input "**********"
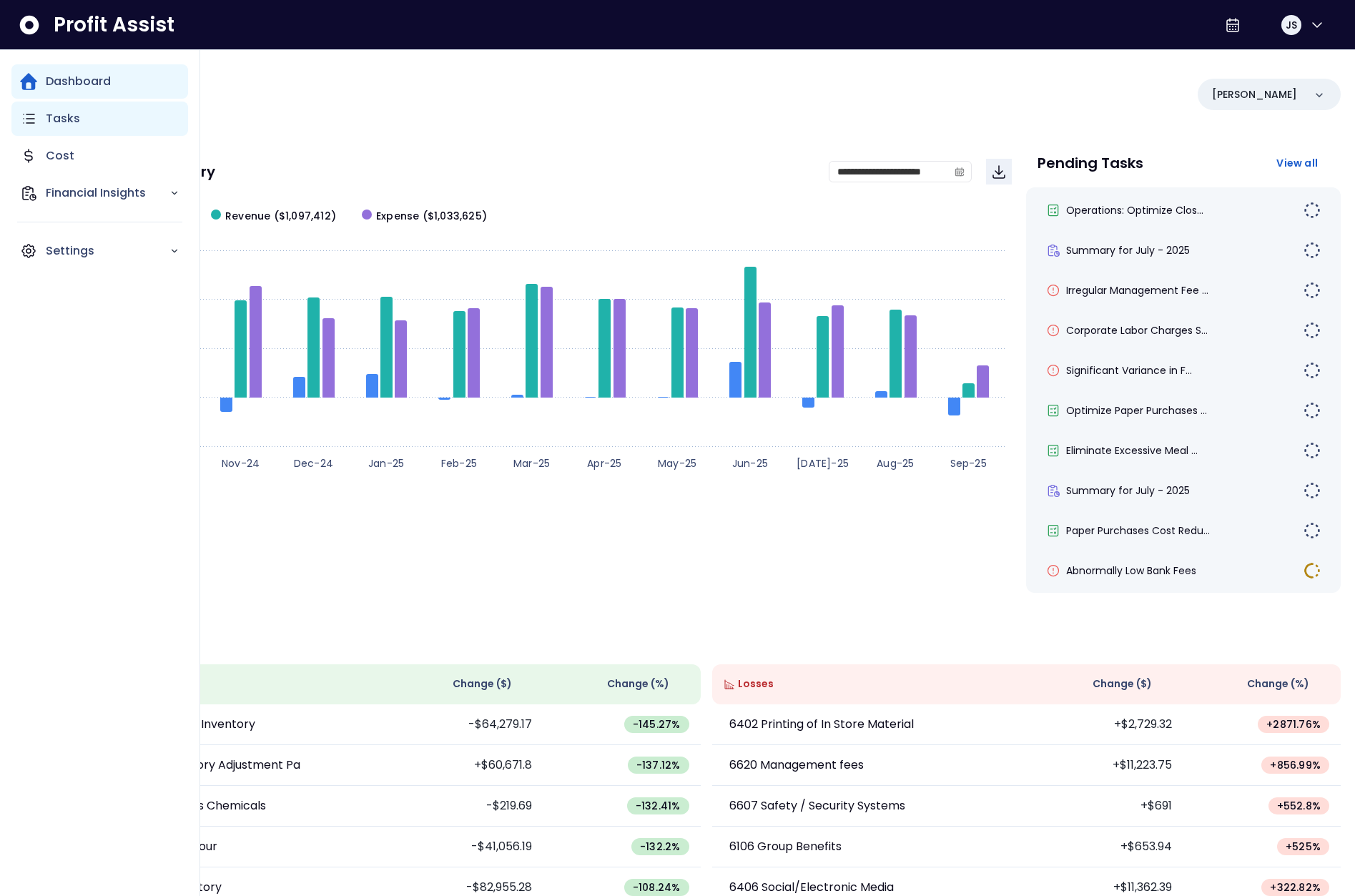
click at [43, 131] on div "Tasks" at bounding box center [99, 119] width 176 height 34
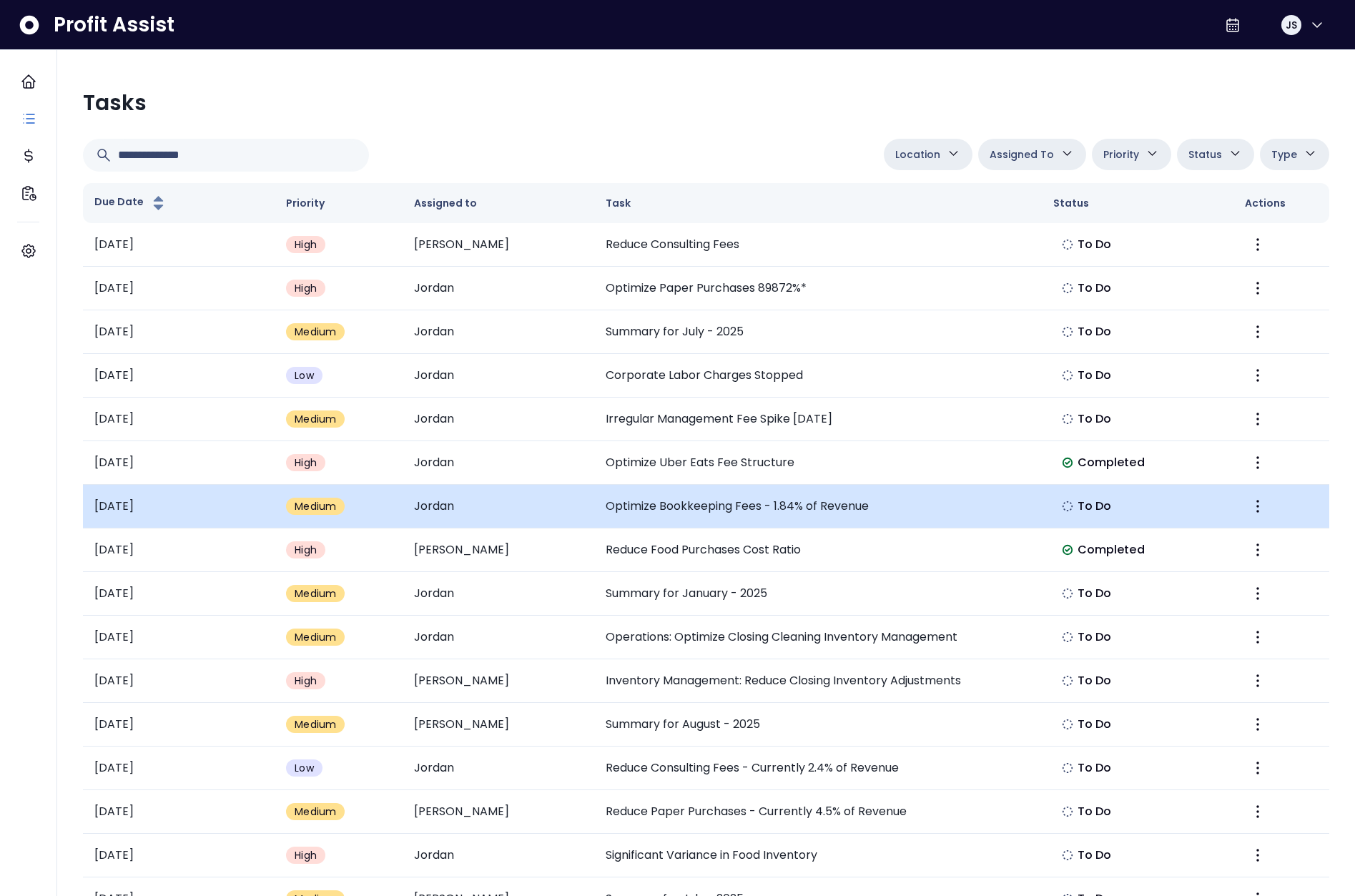
click at [741, 510] on td "Optimize Bookkeeping Fees - 1.84% of Revenue" at bounding box center [818, 506] width 447 height 43
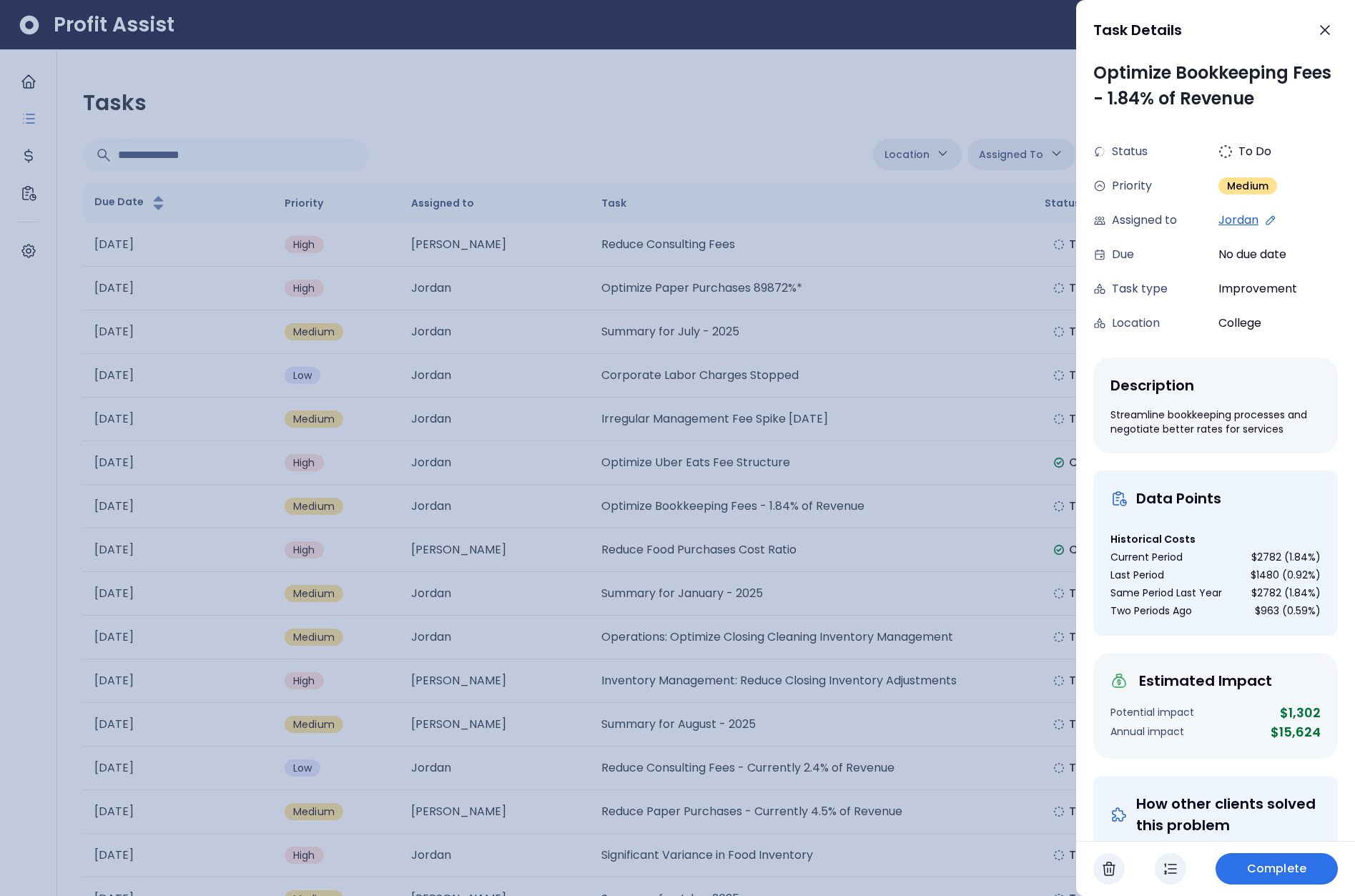
click at [1289, 860] on span "Complete" at bounding box center [1277, 868] width 59 height 17
